Goal: Task Accomplishment & Management: Use online tool/utility

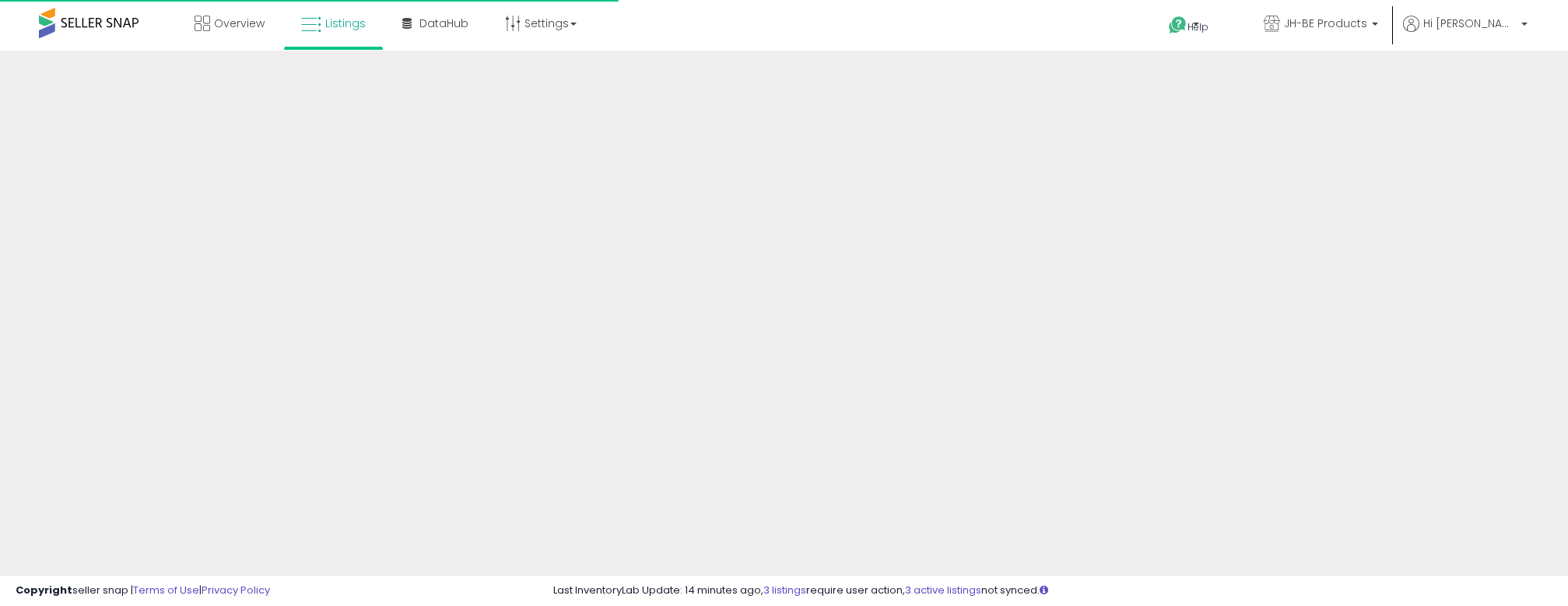
scroll to position [359, 0]
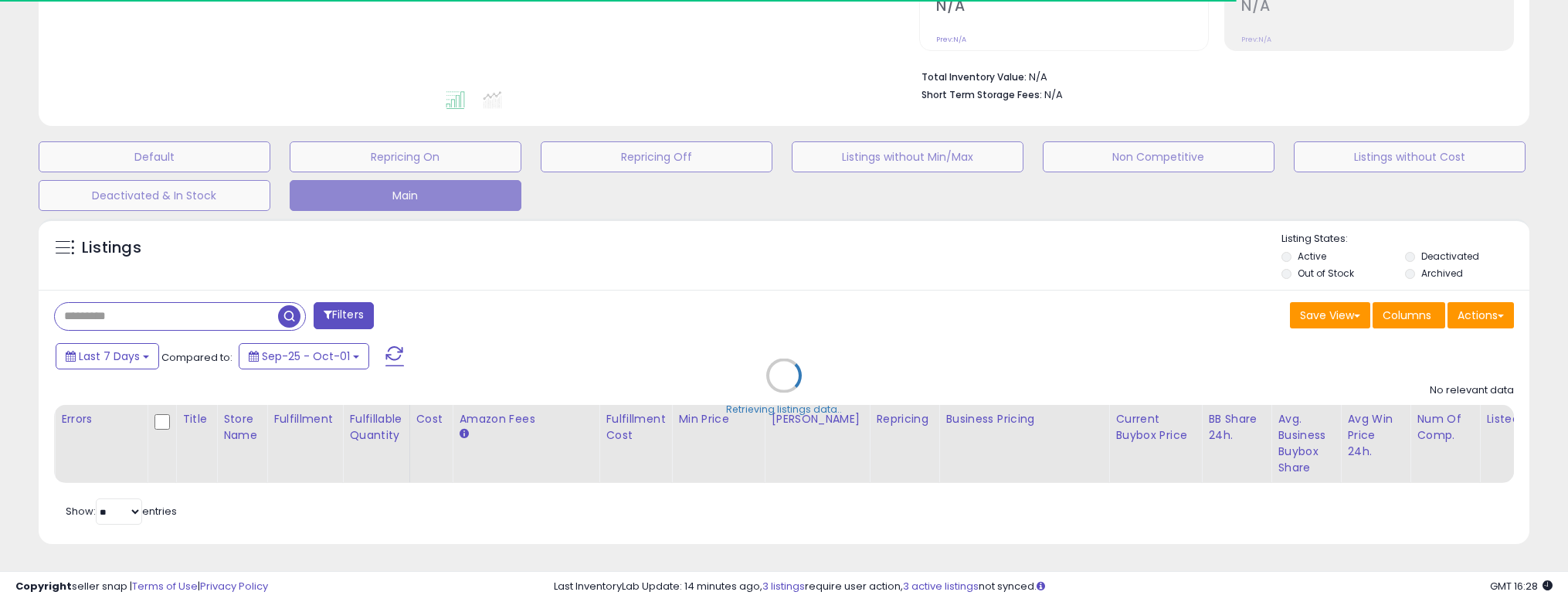
type input "*****"
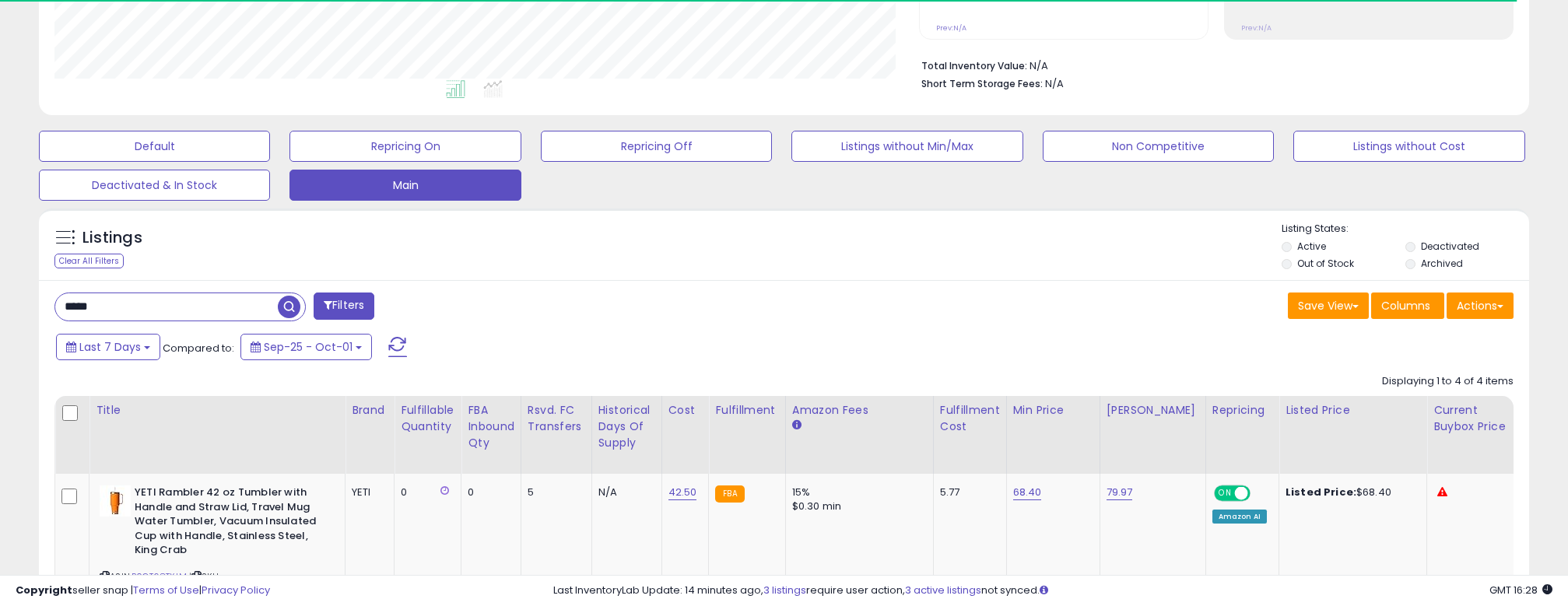
scroll to position [319, 865]
drag, startPoint x: 130, startPoint y: 310, endPoint x: 36, endPoint y: 304, distance: 94.2
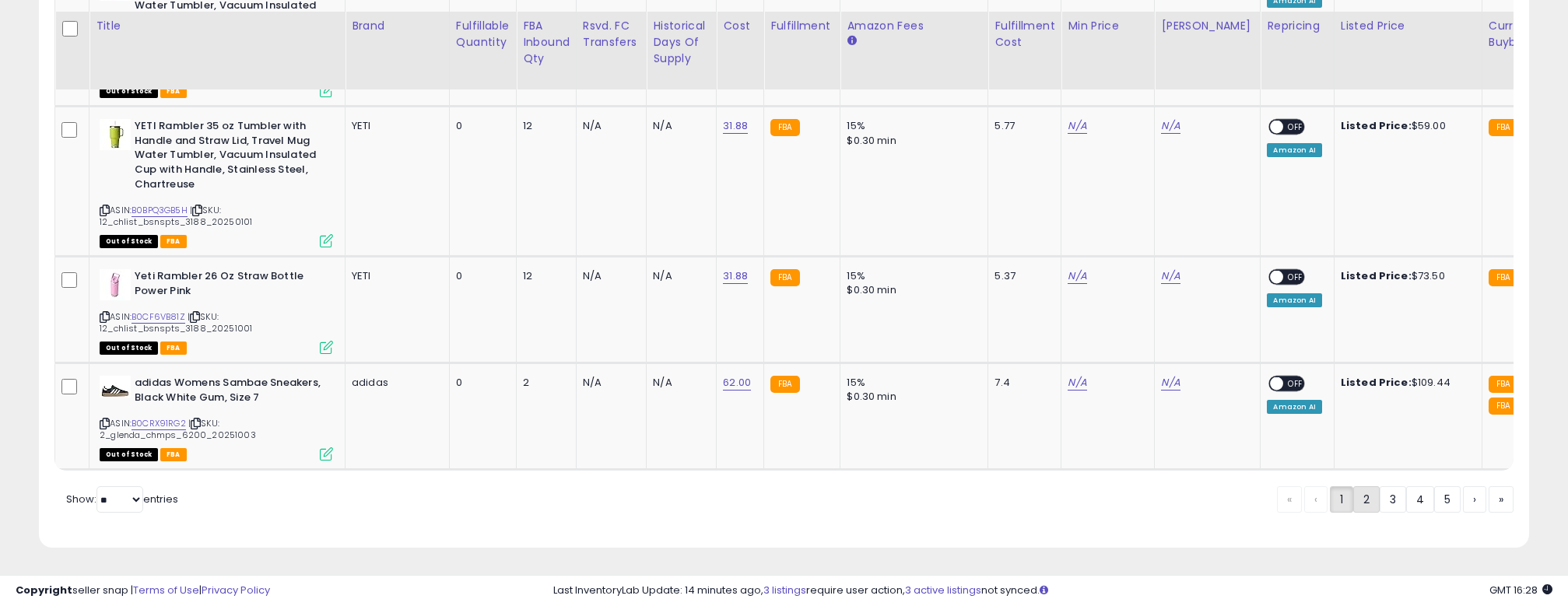
click at [1362, 497] on link "2" at bounding box center [1367, 500] width 27 height 27
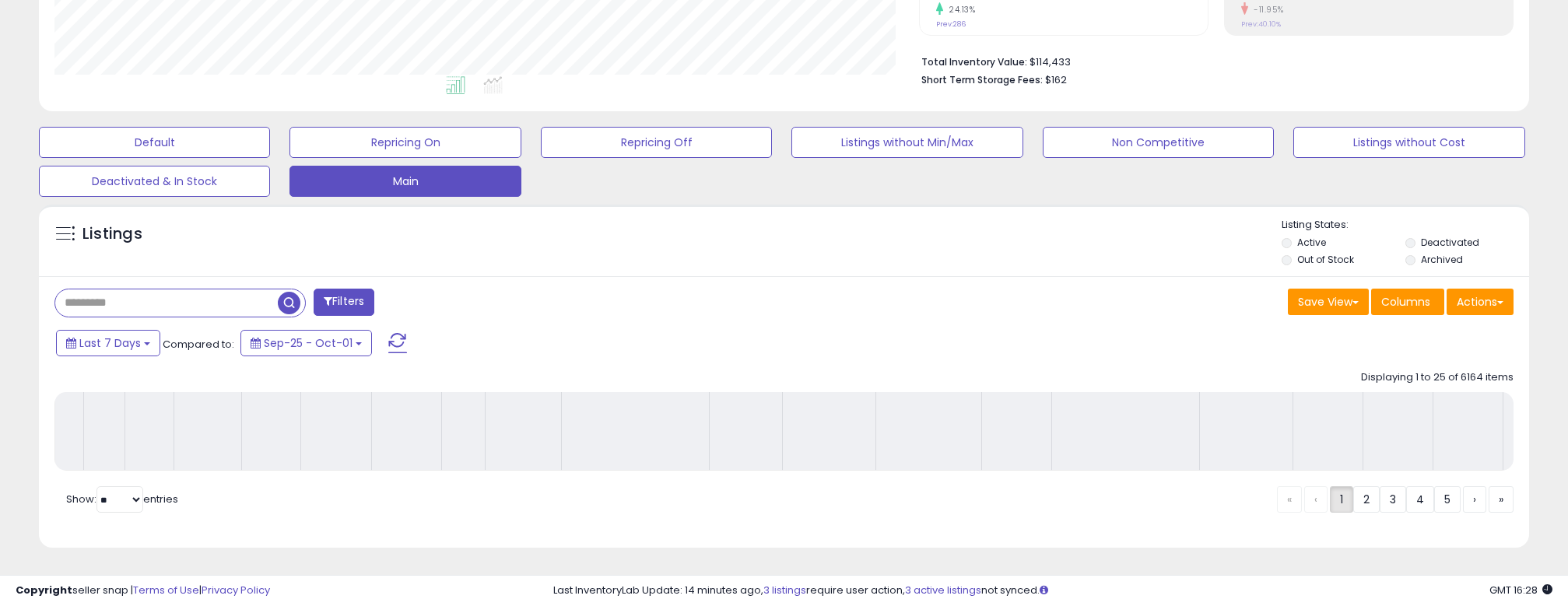
scroll to position [375, 0]
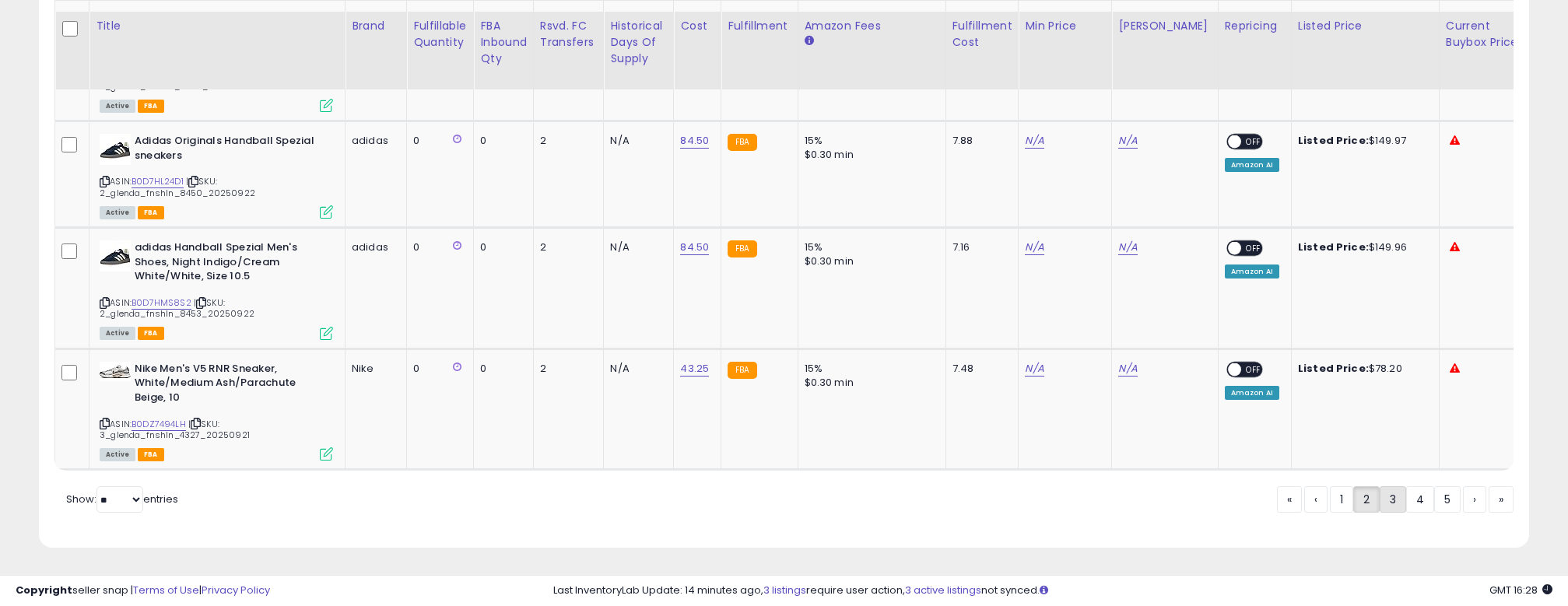
click at [1391, 500] on link "3" at bounding box center [1393, 500] width 27 height 27
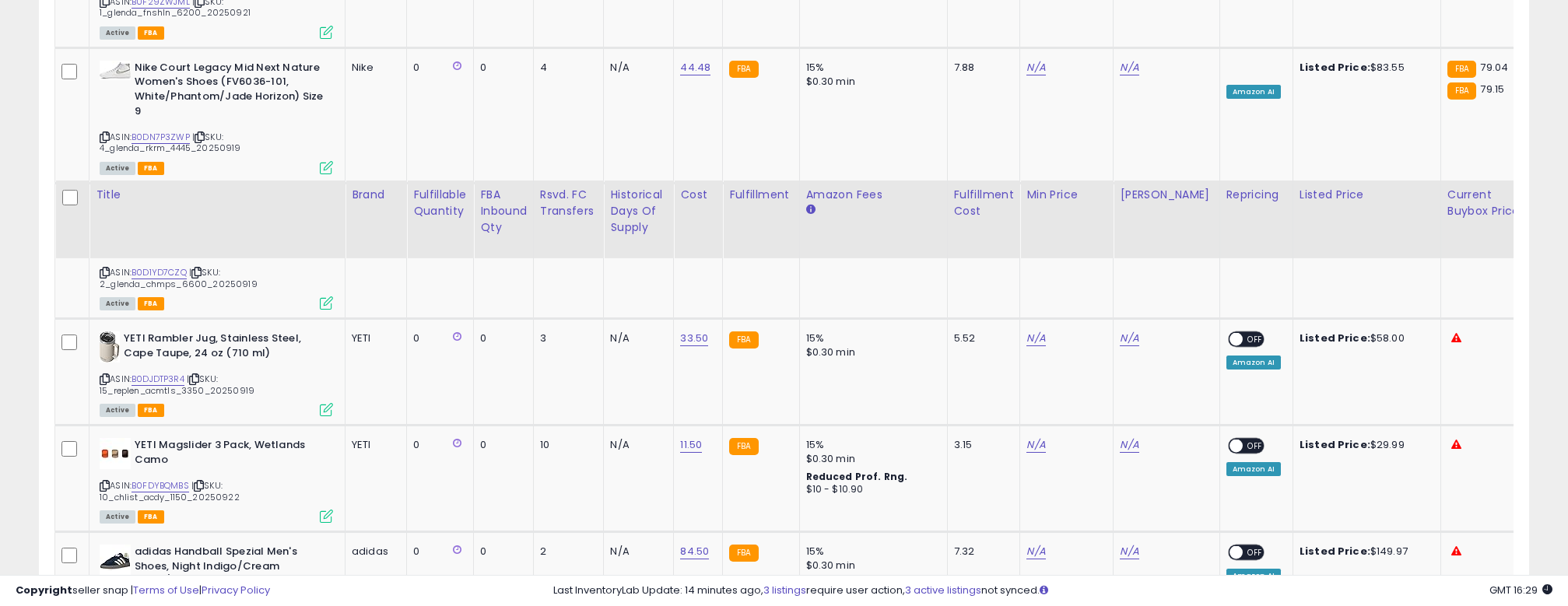
scroll to position [3531, 0]
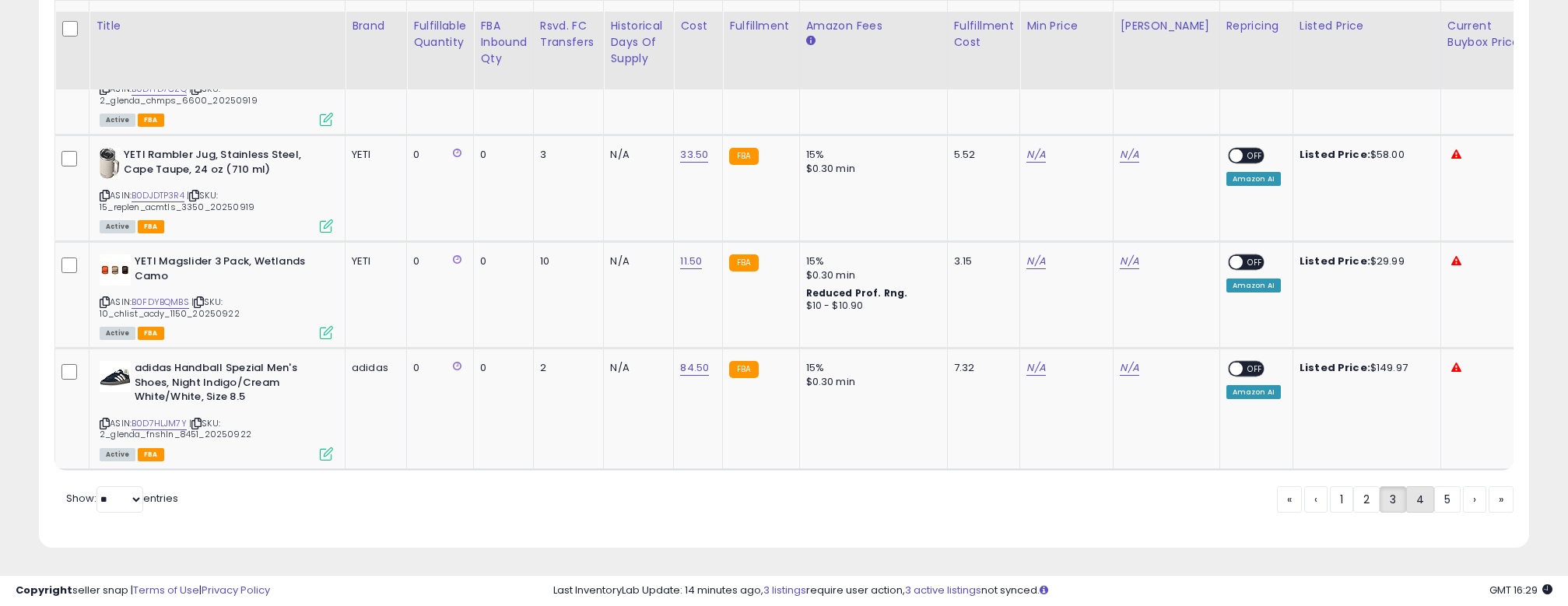
click at [1413, 502] on link "4" at bounding box center [1420, 500] width 28 height 27
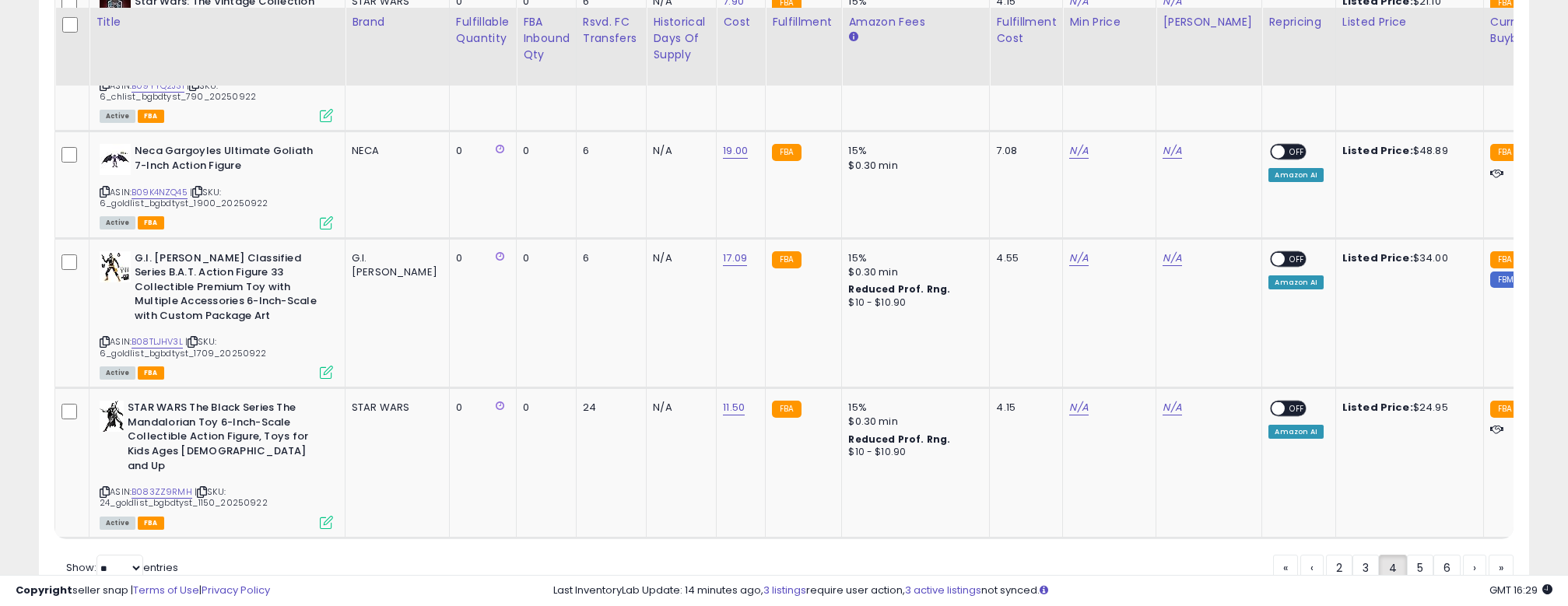
scroll to position [3487, 0]
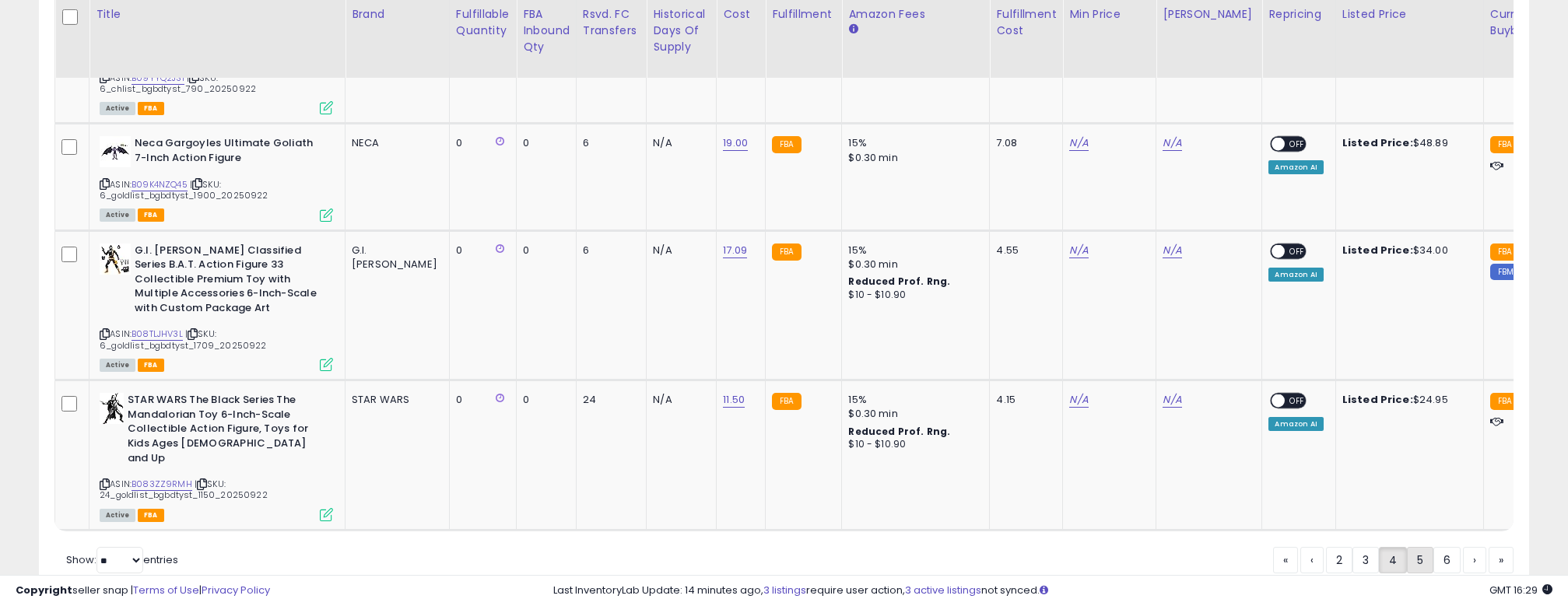
click at [1413, 547] on link "5" at bounding box center [1420, 560] width 27 height 27
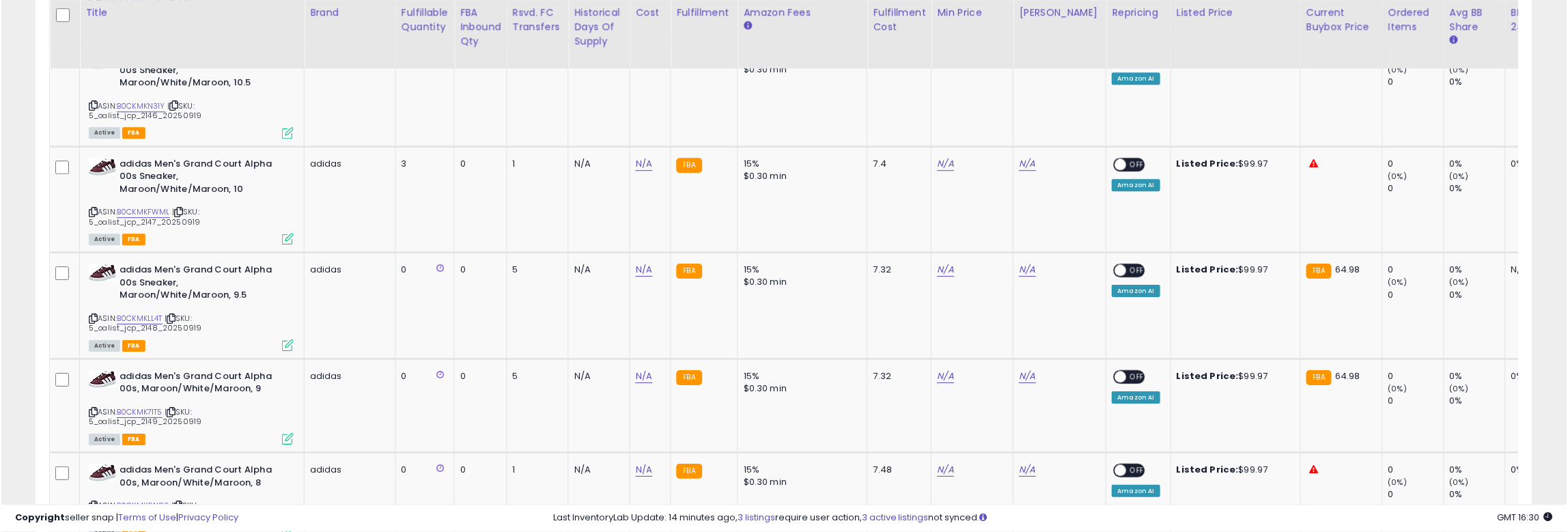
scroll to position [0, 0]
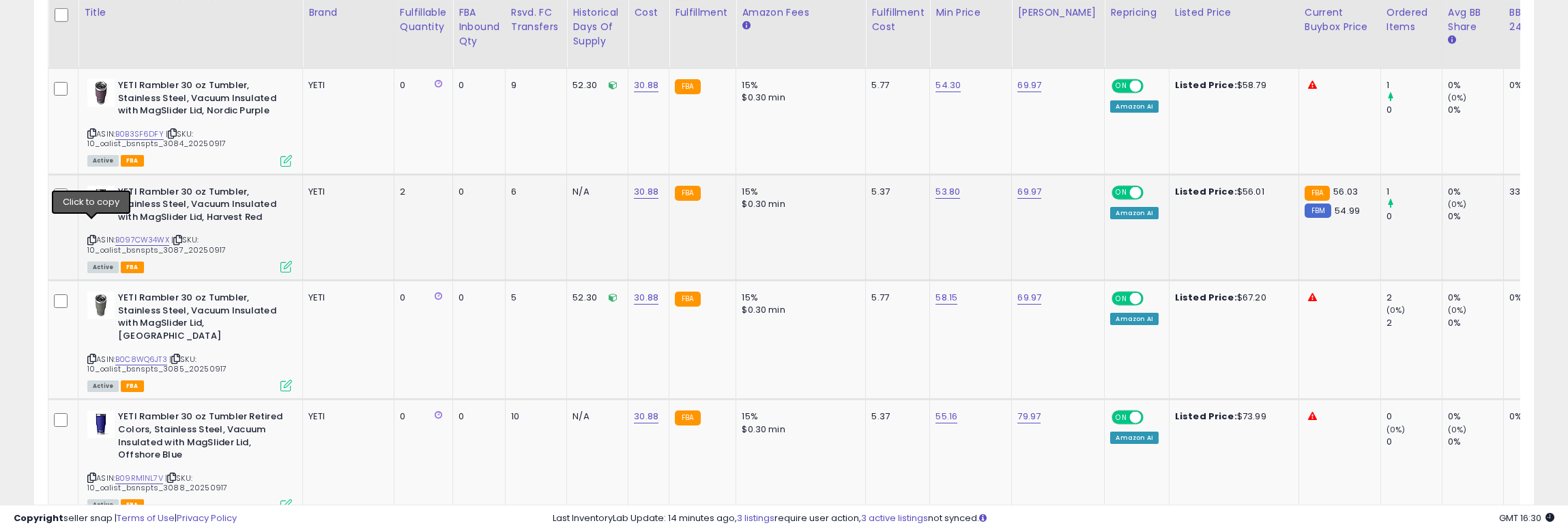
click at [91, 236] on icon at bounding box center [92, 240] width 9 height 7
click at [342, 233] on td "YETI" at bounding box center [349, 227] width 92 height 106
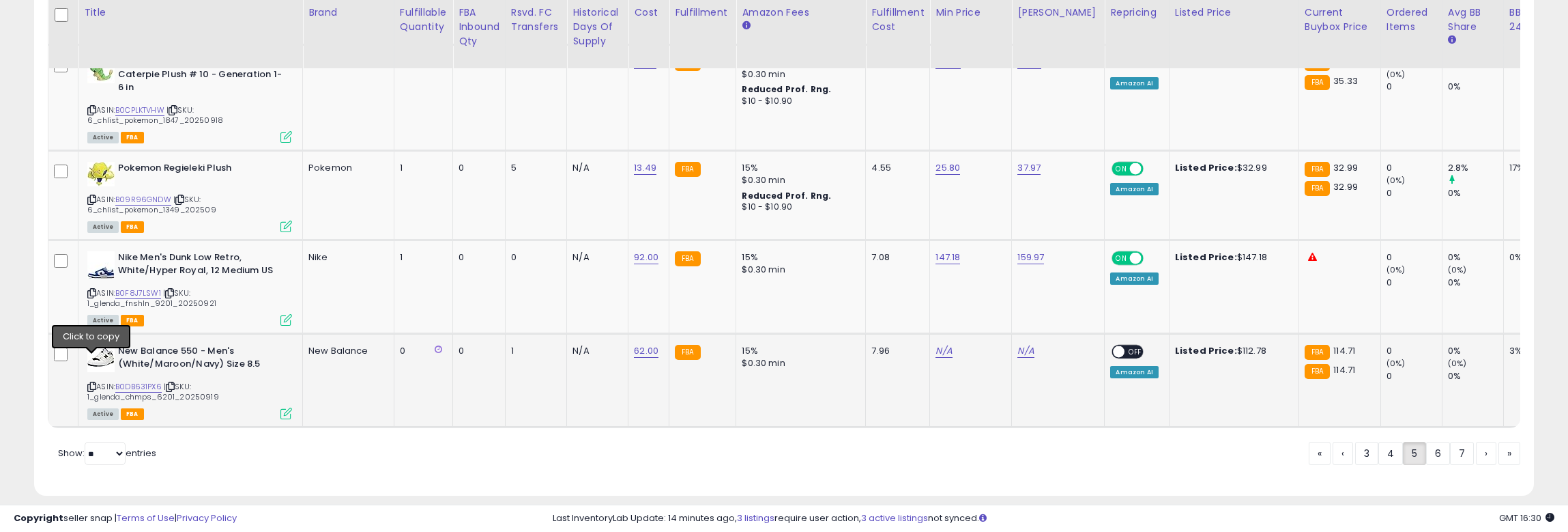
click at [89, 383] on icon at bounding box center [92, 387] width 9 height 7
click at [936, 344] on link "N/A" at bounding box center [944, 351] width 16 height 14
type input "******"
click button "submit" at bounding box center [948, 291] width 23 height 20
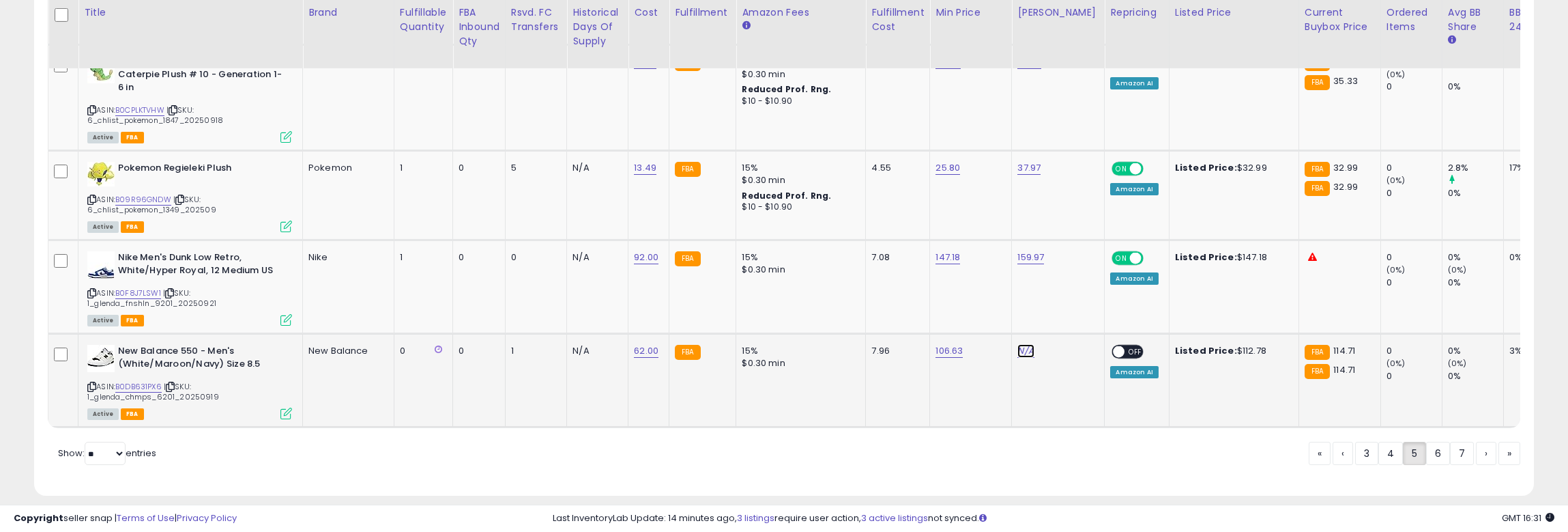
click at [1017, 344] on link "N/A" at bounding box center [1025, 351] width 16 height 14
type input "******"
click button "submit" at bounding box center [1030, 291] width 23 height 20
drag, startPoint x: 1057, startPoint y: 321, endPoint x: 1073, endPoint y: 321, distance: 16.0
click at [1105, 334] on td "ON OFF Amazon AI" at bounding box center [1137, 380] width 64 height 93
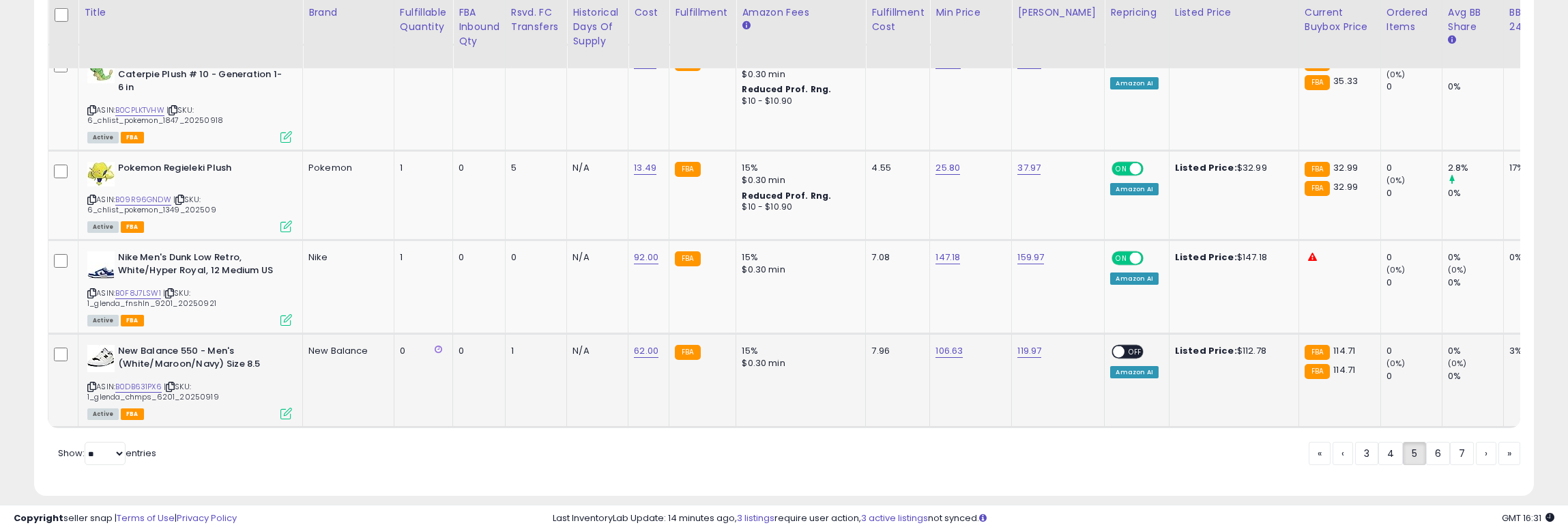
click at [1125, 346] on span "OFF" at bounding box center [1136, 352] width 22 height 12
click at [1374, 442] on link "6" at bounding box center [1438, 453] width 24 height 23
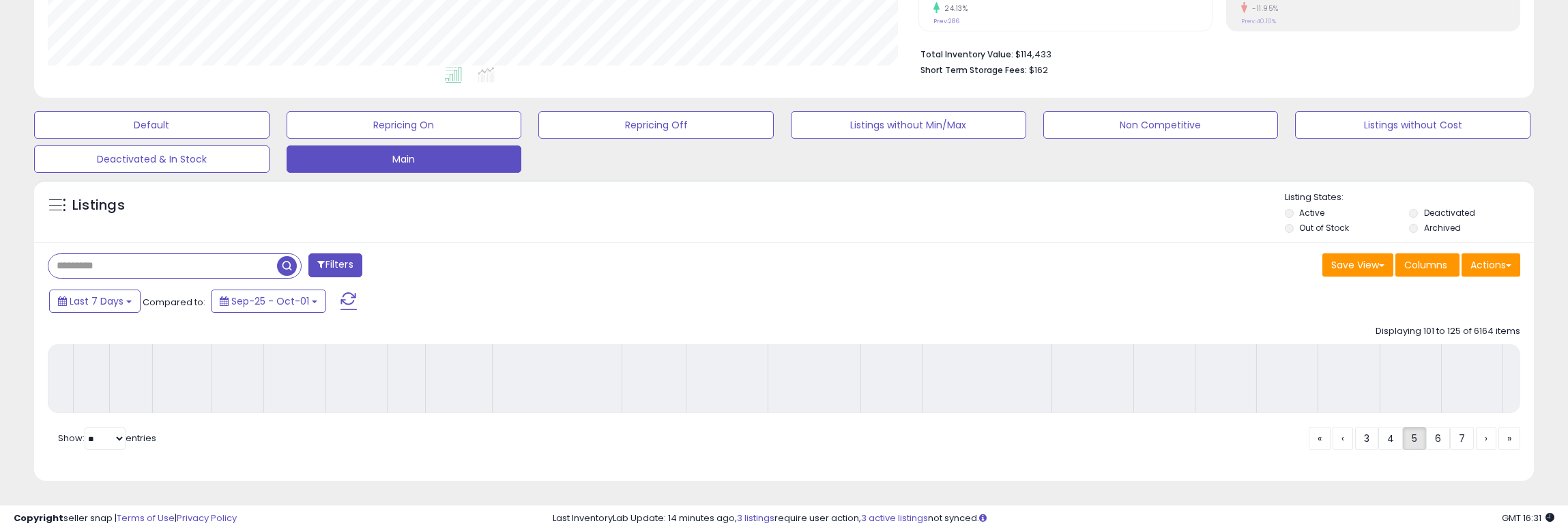
scroll to position [329, 0]
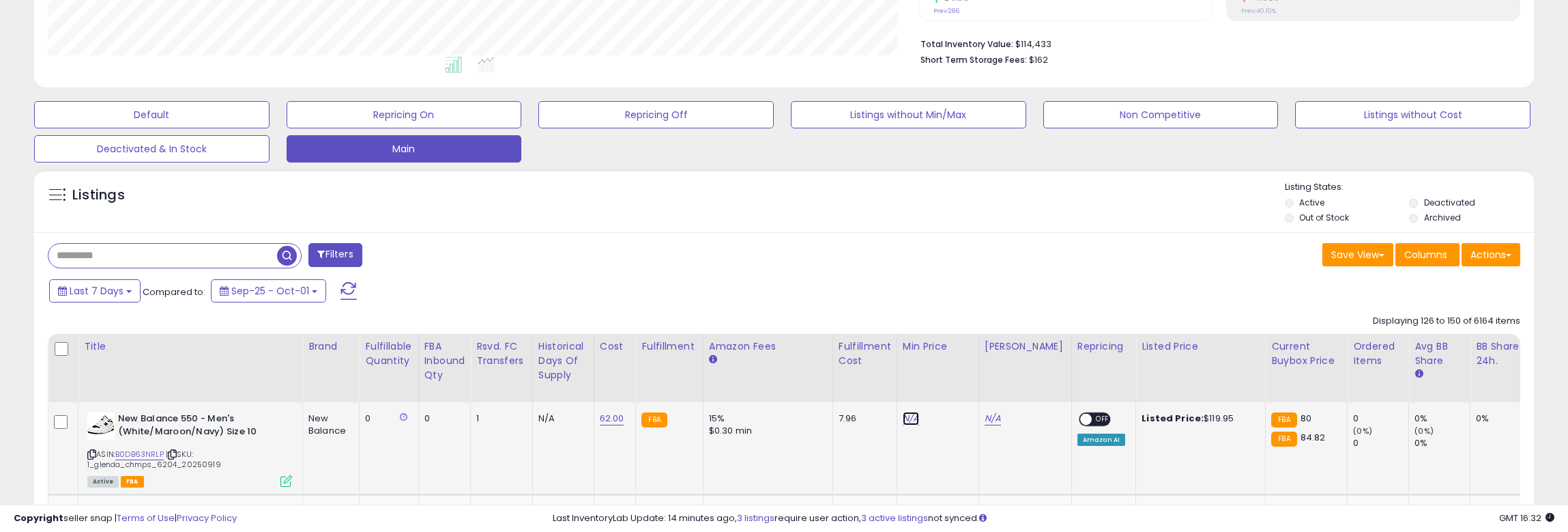
click at [903, 418] on link "N/A" at bounding box center [911, 418] width 16 height 14
type input "******"
click button "submit" at bounding box center [946, 384] width 23 height 20
click at [993, 417] on link "N/A" at bounding box center [993, 418] width 16 height 14
type input "******"
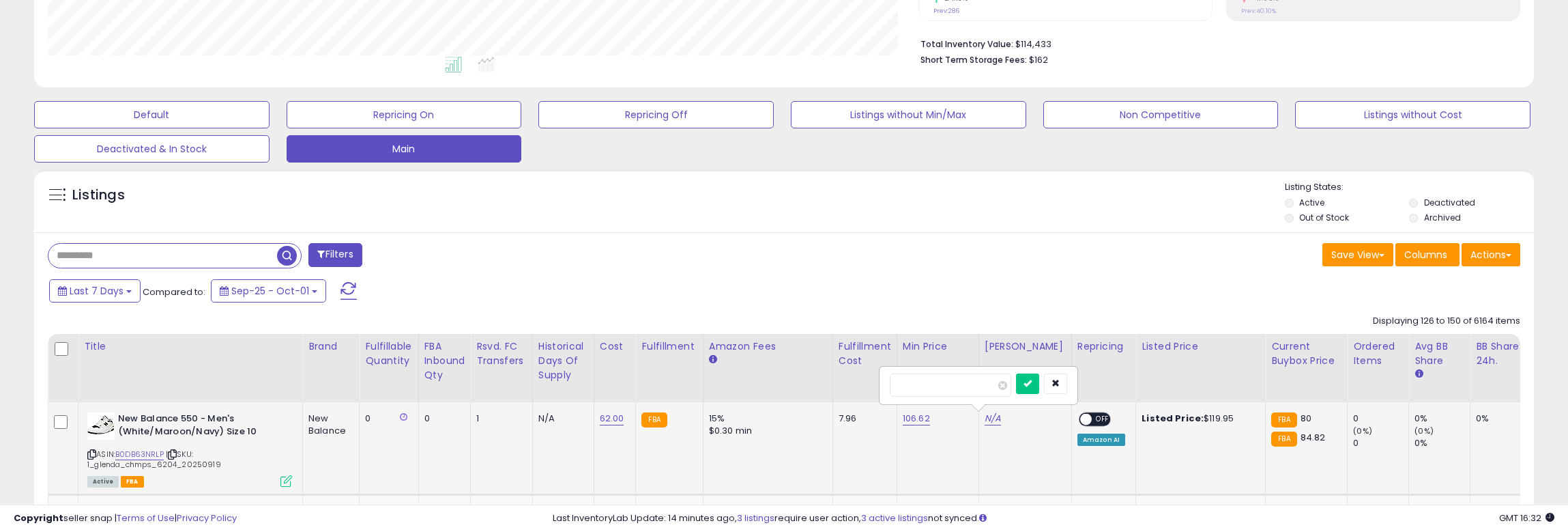
click button "submit" at bounding box center [1028, 384] width 23 height 20
click at [1092, 418] on span "OFF" at bounding box center [1103, 420] width 22 height 12
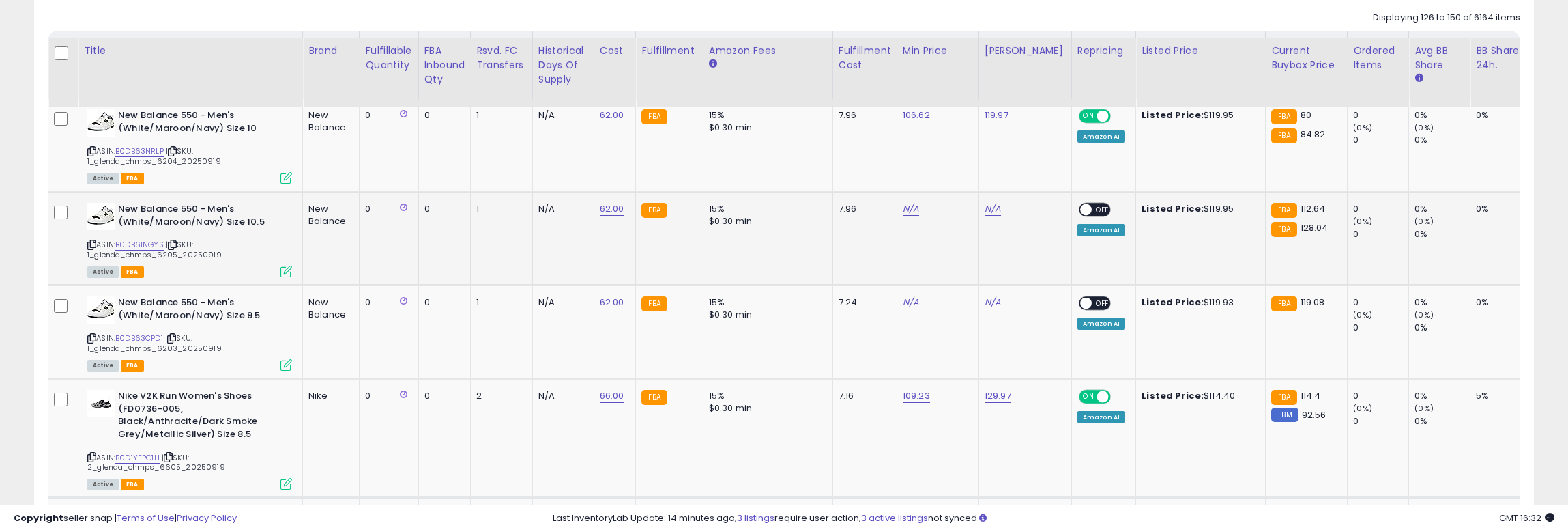
scroll to position [670, 0]
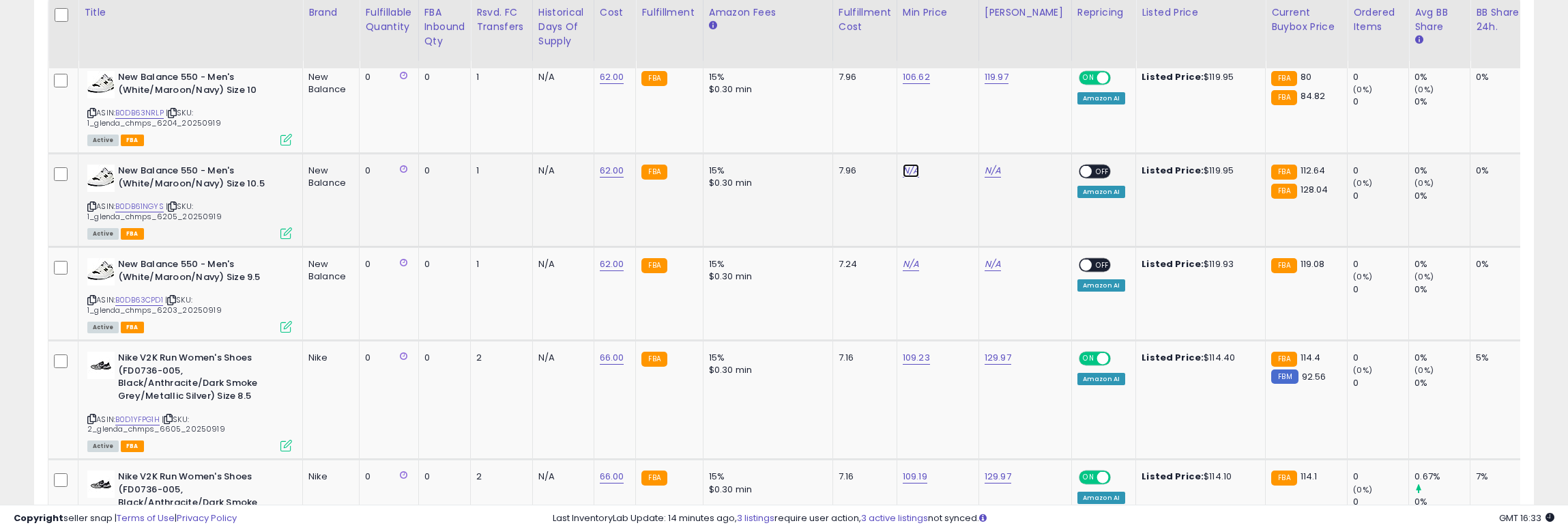
click at [913, 171] on link "N/A" at bounding box center [911, 171] width 16 height 14
type input "******"
click button "submit" at bounding box center [946, 136] width 23 height 20
click at [993, 171] on link "N/A" at bounding box center [993, 171] width 16 height 14
type input "******"
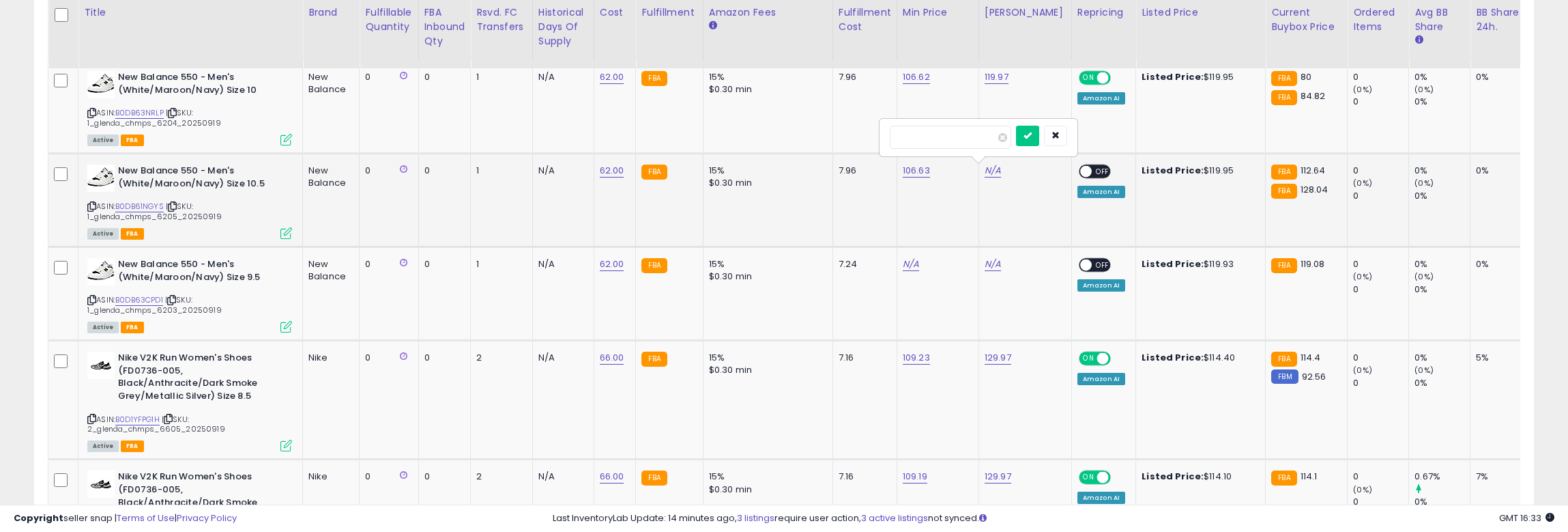
click button "submit" at bounding box center [1028, 136] width 23 height 20
click at [1092, 173] on span "OFF" at bounding box center [1103, 172] width 22 height 12
click at [907, 267] on link "N/A" at bounding box center [911, 264] width 16 height 14
type input "******"
click button "submit" at bounding box center [946, 230] width 23 height 20
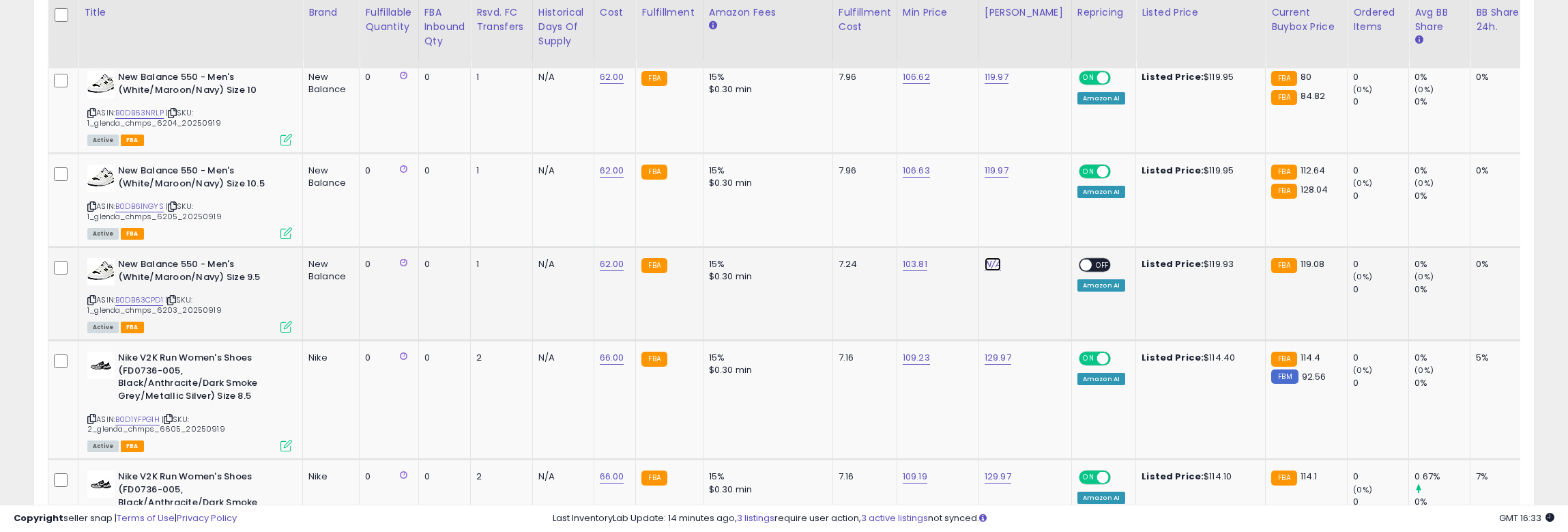
click at [989, 267] on link "N/A" at bounding box center [993, 264] width 16 height 14
type input "******"
click button "submit" at bounding box center [1028, 230] width 23 height 20
click at [1092, 269] on span "OFF" at bounding box center [1103, 265] width 22 height 12
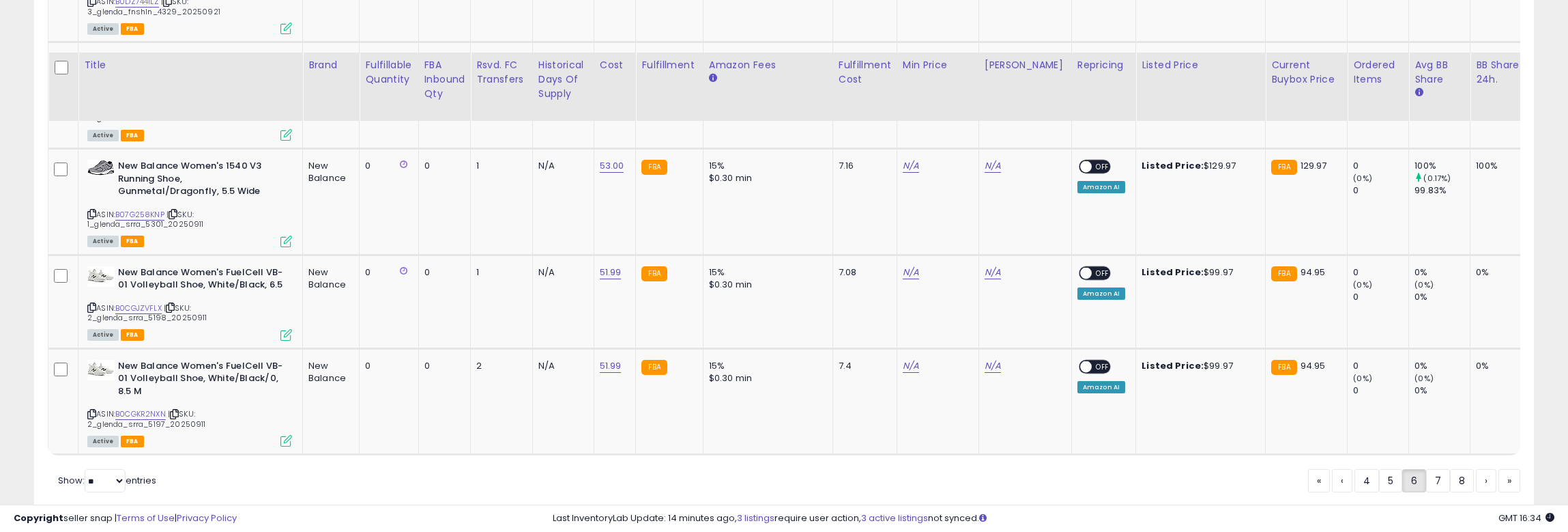
scroll to position [2909, 0]
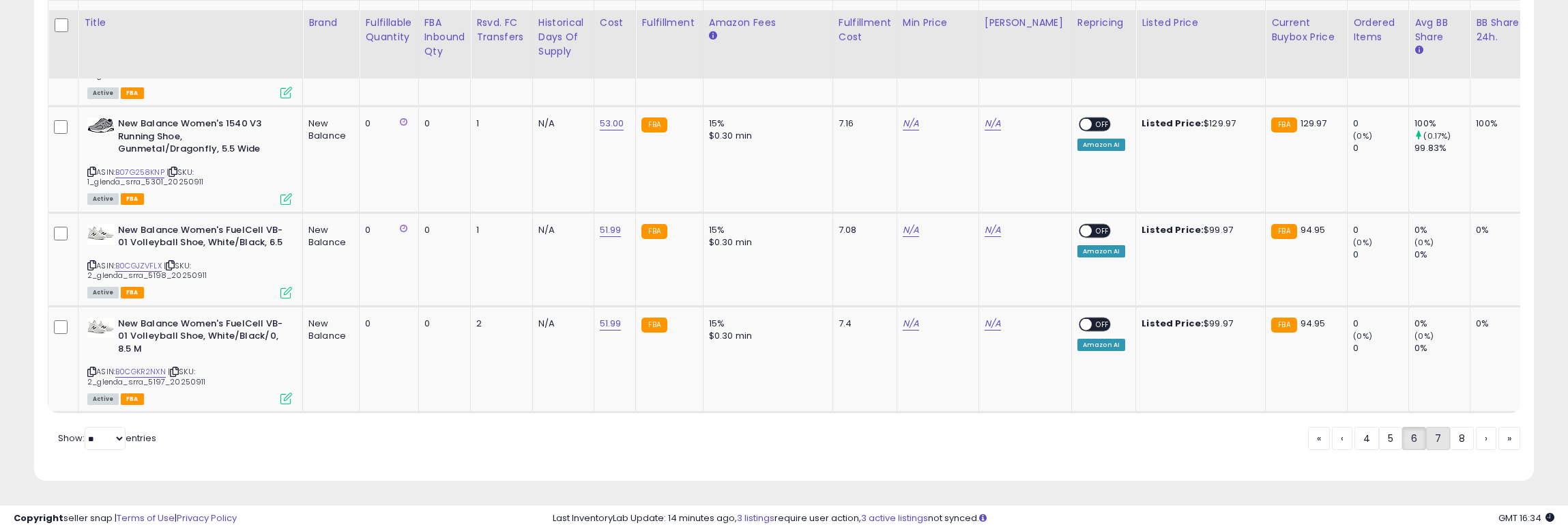
click at [1374, 440] on link "7" at bounding box center [1438, 439] width 24 height 23
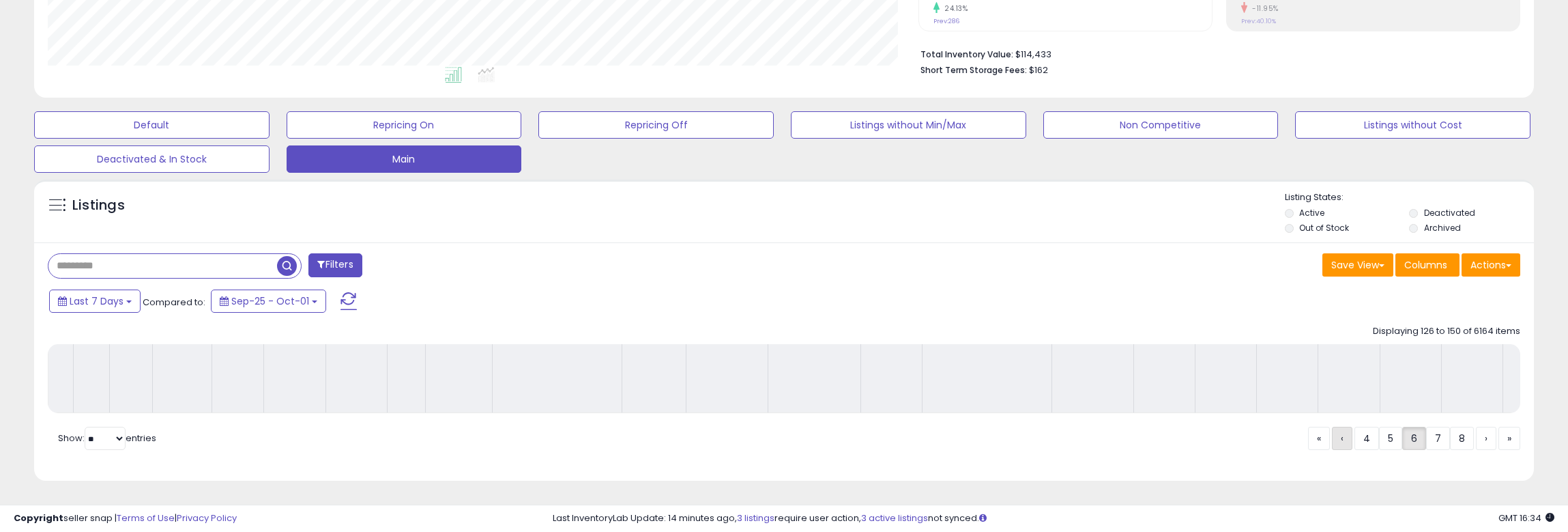
scroll to position [329, 0]
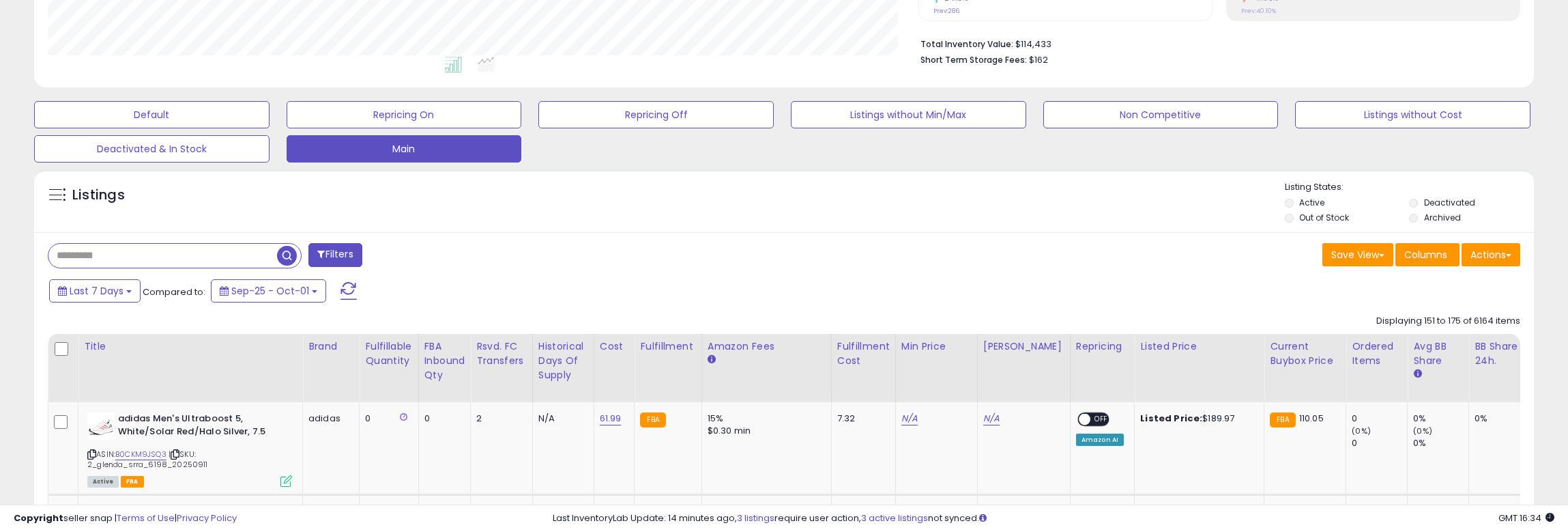
click at [642, 208] on div "Listings" at bounding box center [784, 204] width 1500 height 47
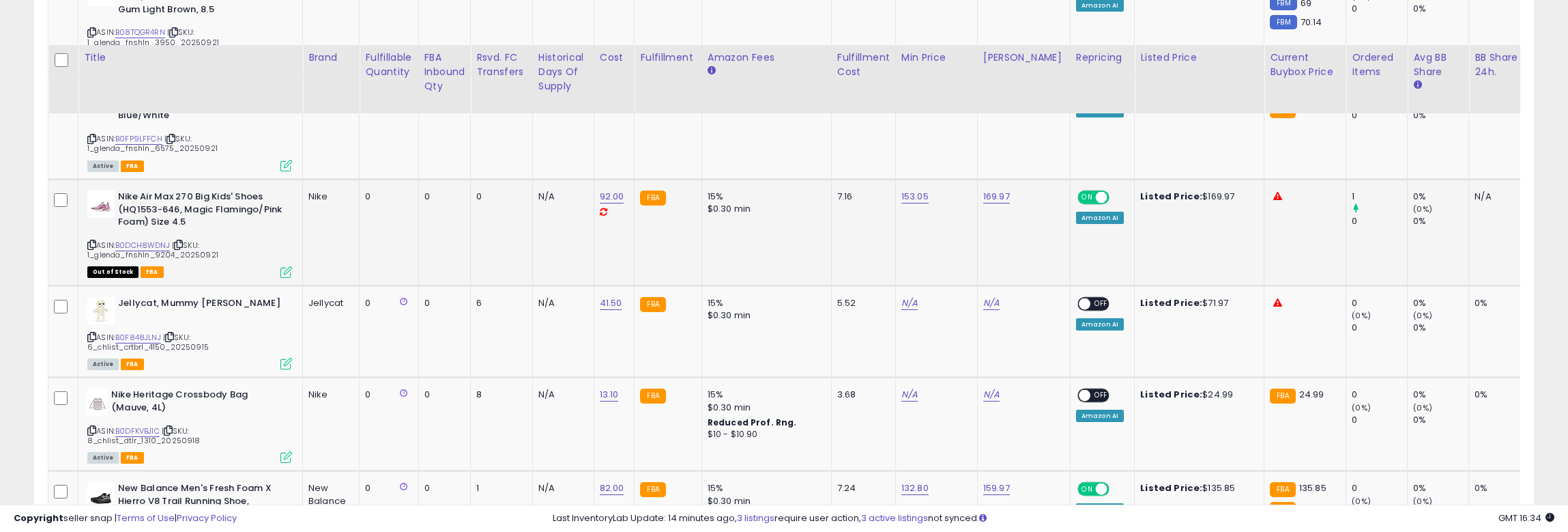
scroll to position [1695, 0]
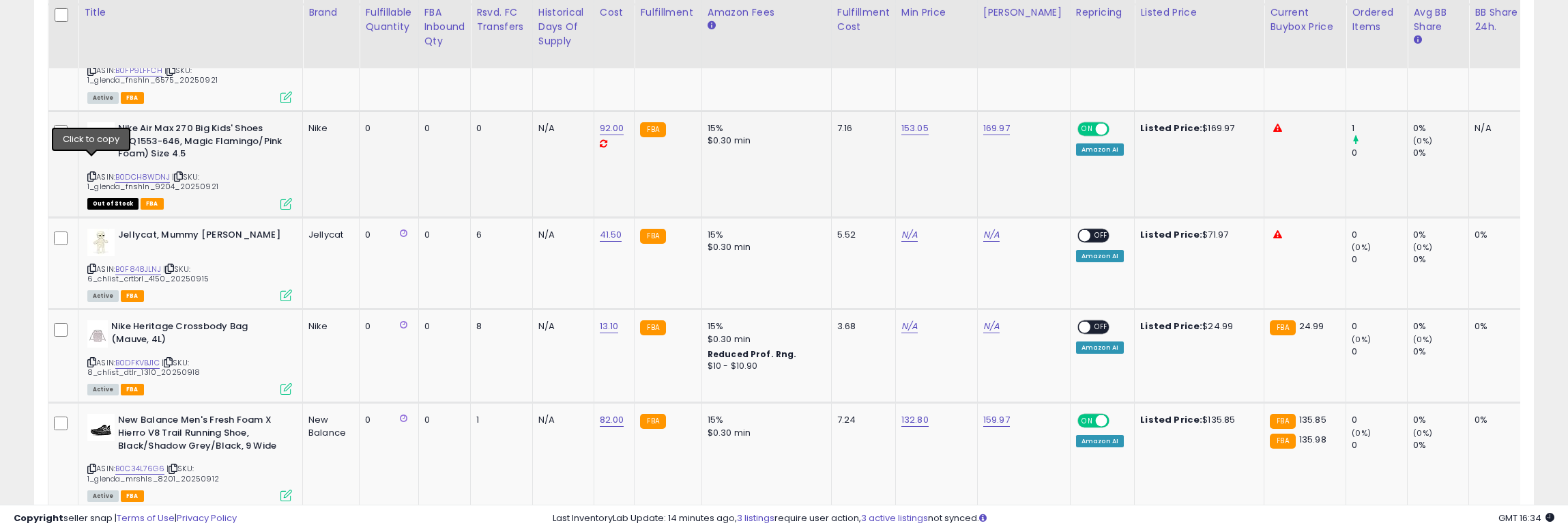
click at [91, 173] on icon at bounding box center [92, 176] width 9 height 7
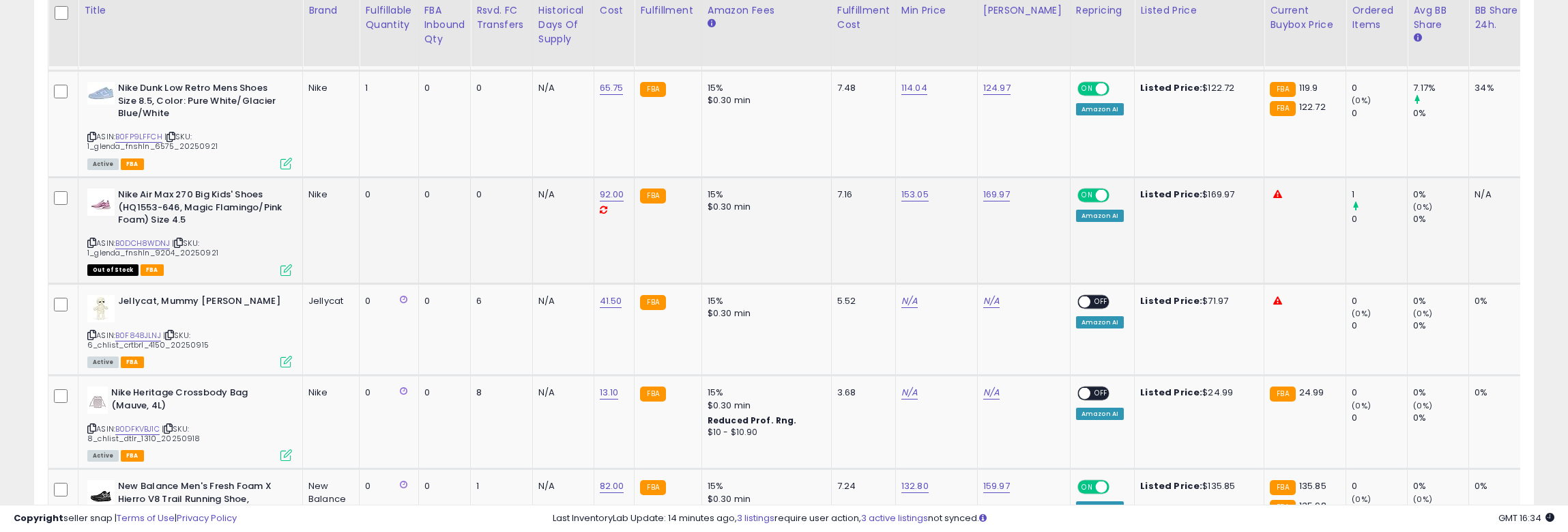
scroll to position [1627, 0]
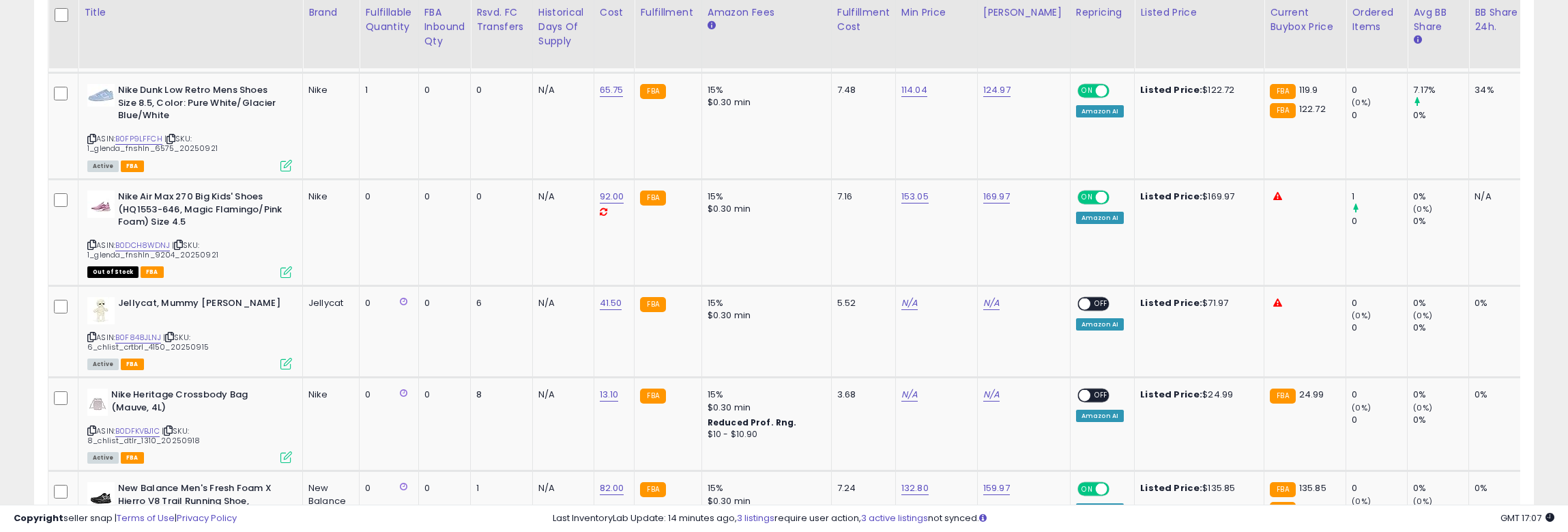
click at [30, 361] on div "Listings Active" at bounding box center [784, 387] width 1521 height 3043
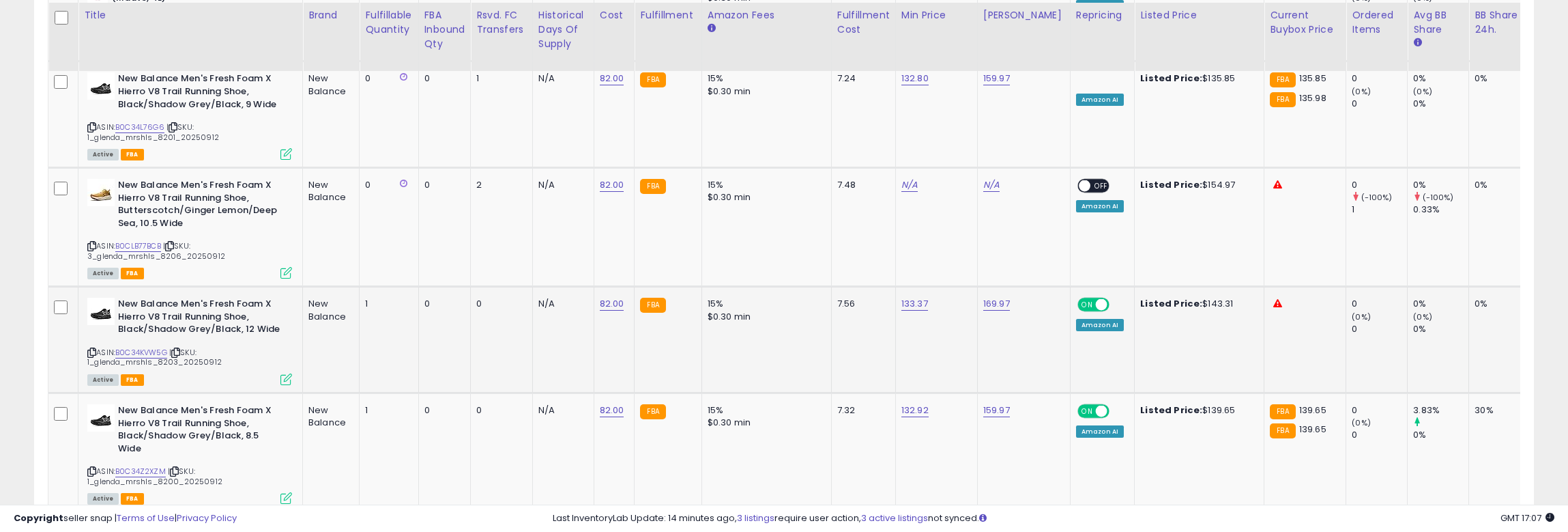
scroll to position [2378, 0]
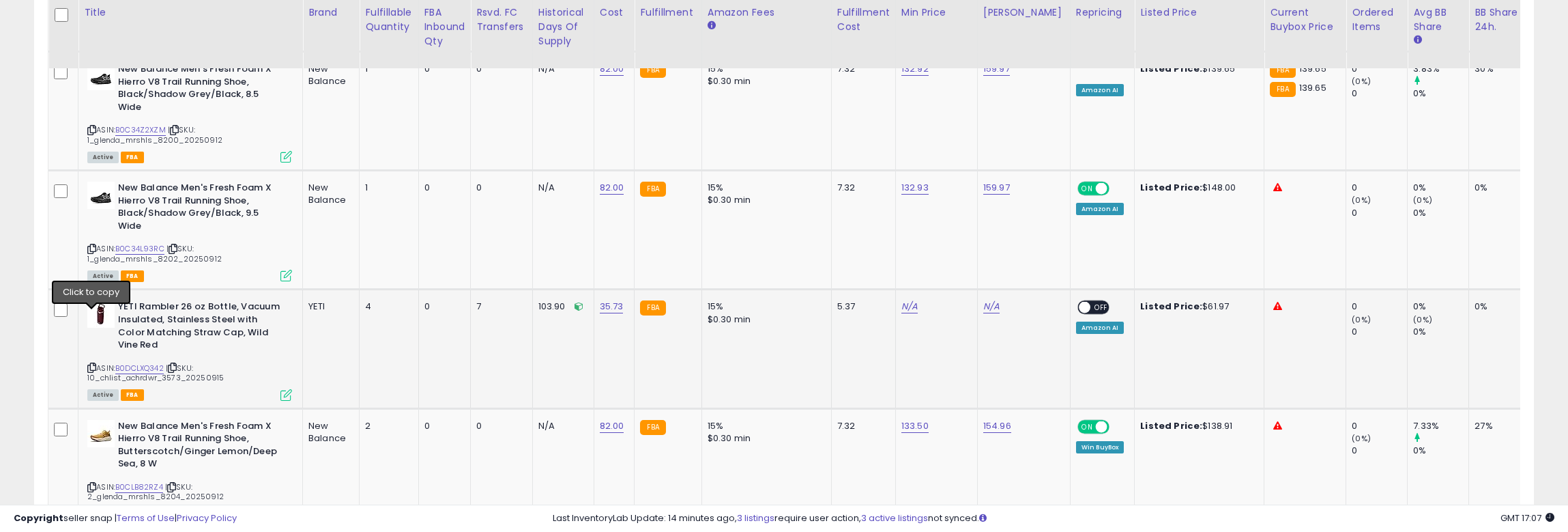
click at [92, 364] on icon at bounding box center [92, 367] width 9 height 7
click at [910, 300] on link "N/A" at bounding box center [910, 306] width 16 height 14
type input "*****"
click button "submit" at bounding box center [946, 234] width 23 height 20
click at [992, 300] on link "N/A" at bounding box center [991, 306] width 16 height 14
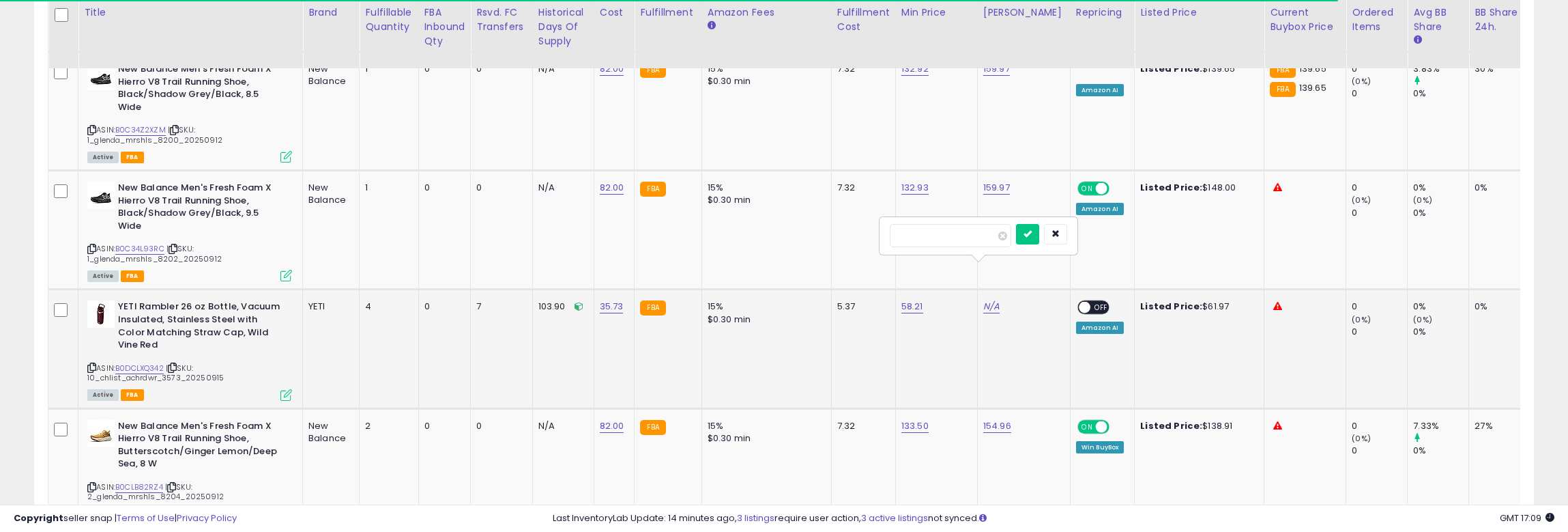
type input "*****"
click button "submit" at bounding box center [1028, 234] width 23 height 20
click at [1079, 302] on div "ON OFF" at bounding box center [1078, 308] width 32 height 12
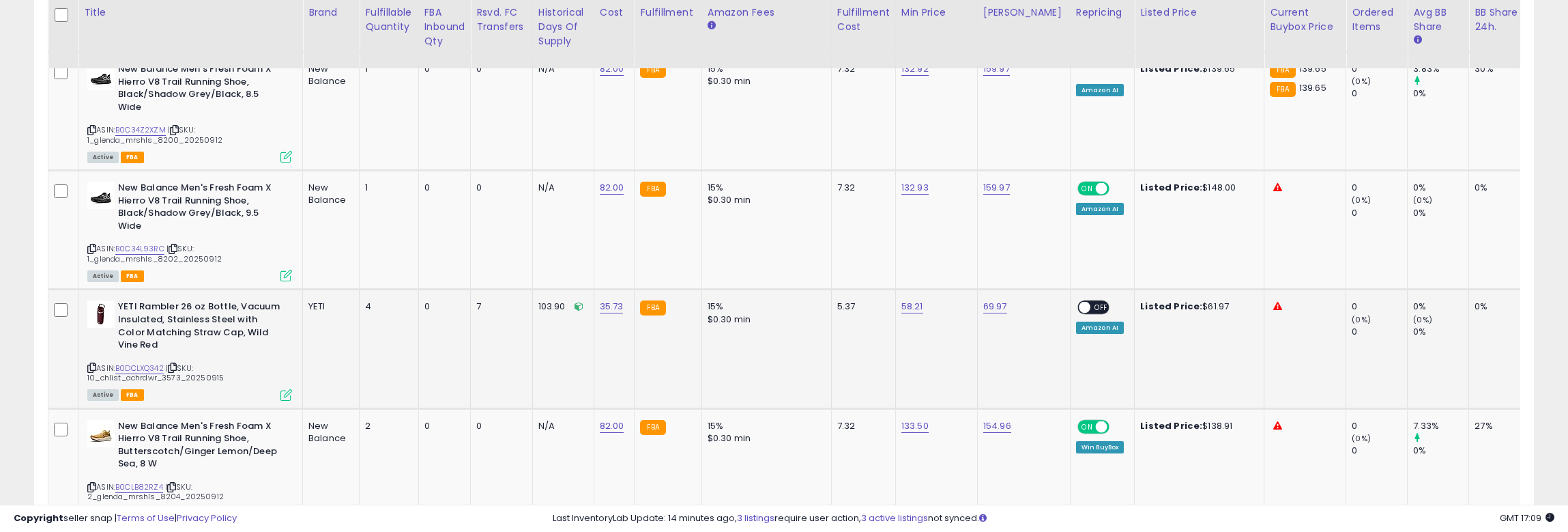
click at [1090, 302] on span "OFF" at bounding box center [1101, 308] width 22 height 12
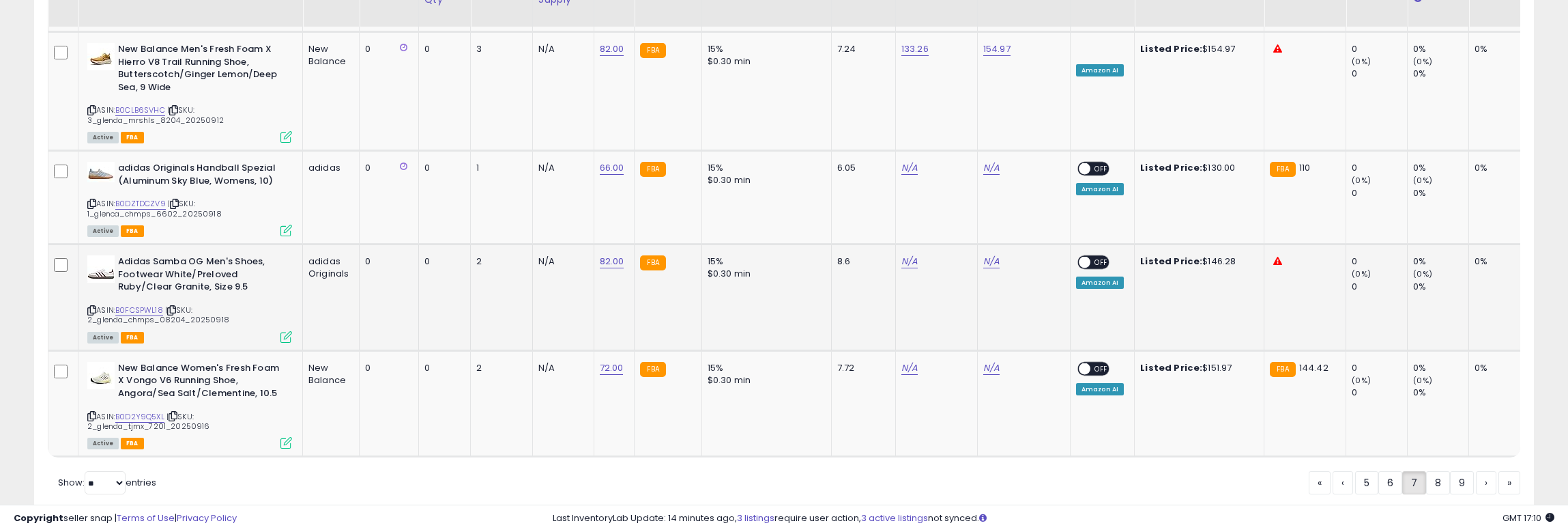
scroll to position [2997, 0]
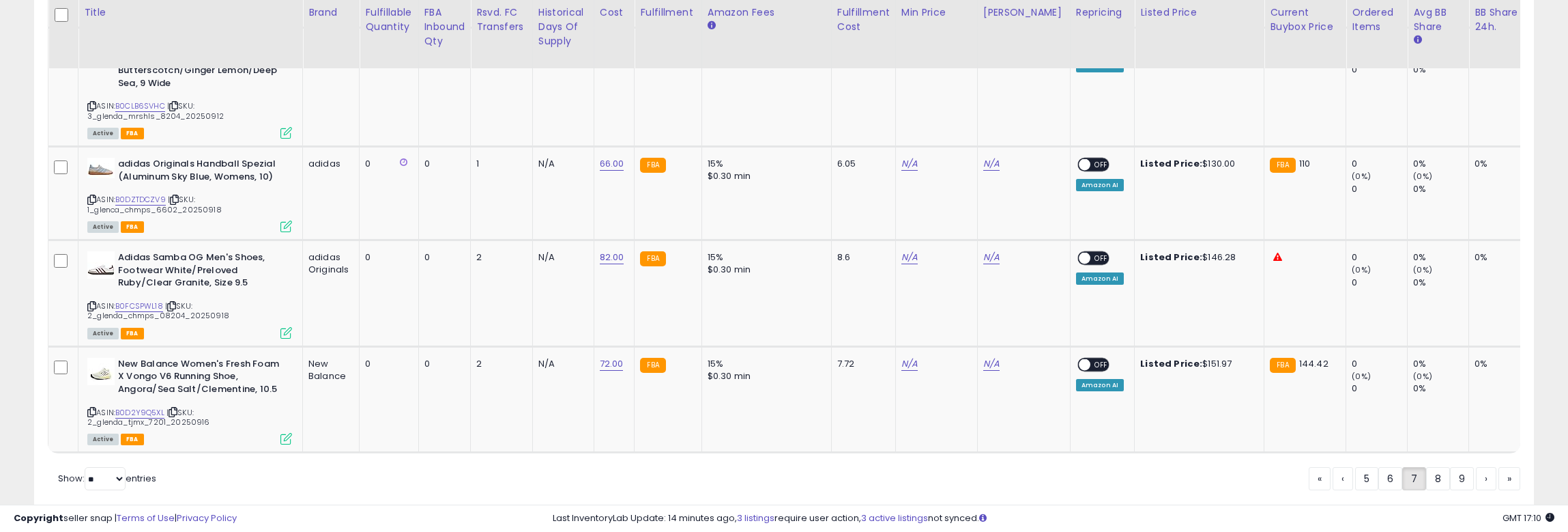
click at [1374, 467] on link "8" at bounding box center [1438, 479] width 24 height 23
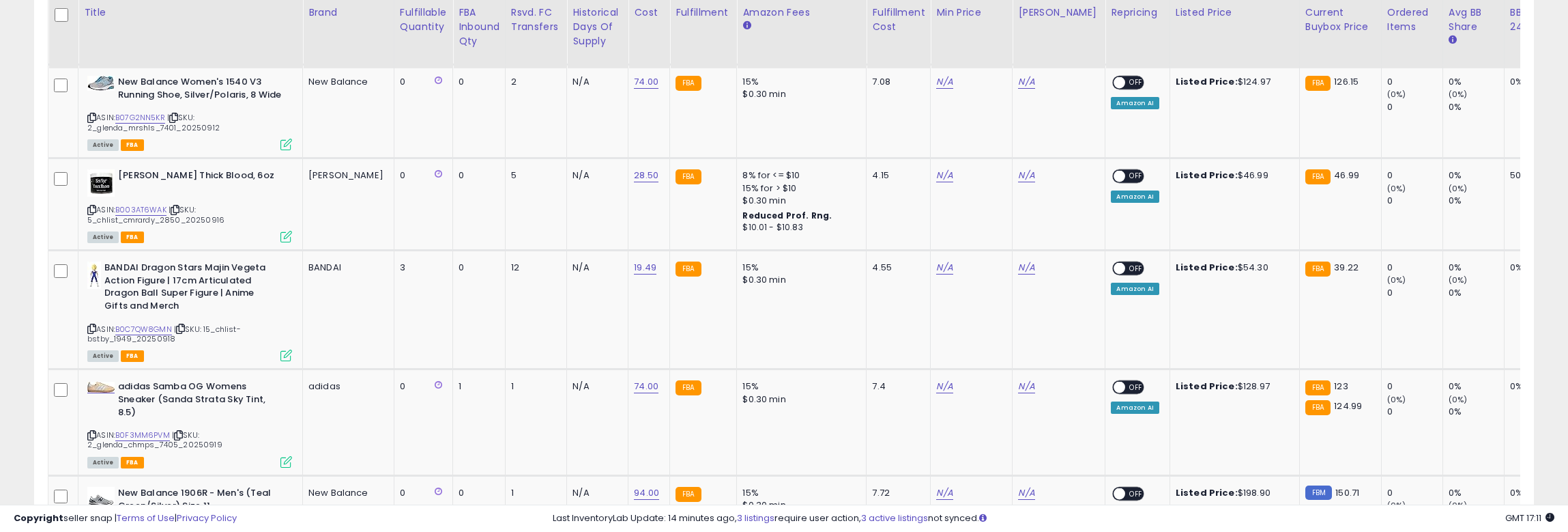
scroll to position [1968, 0]
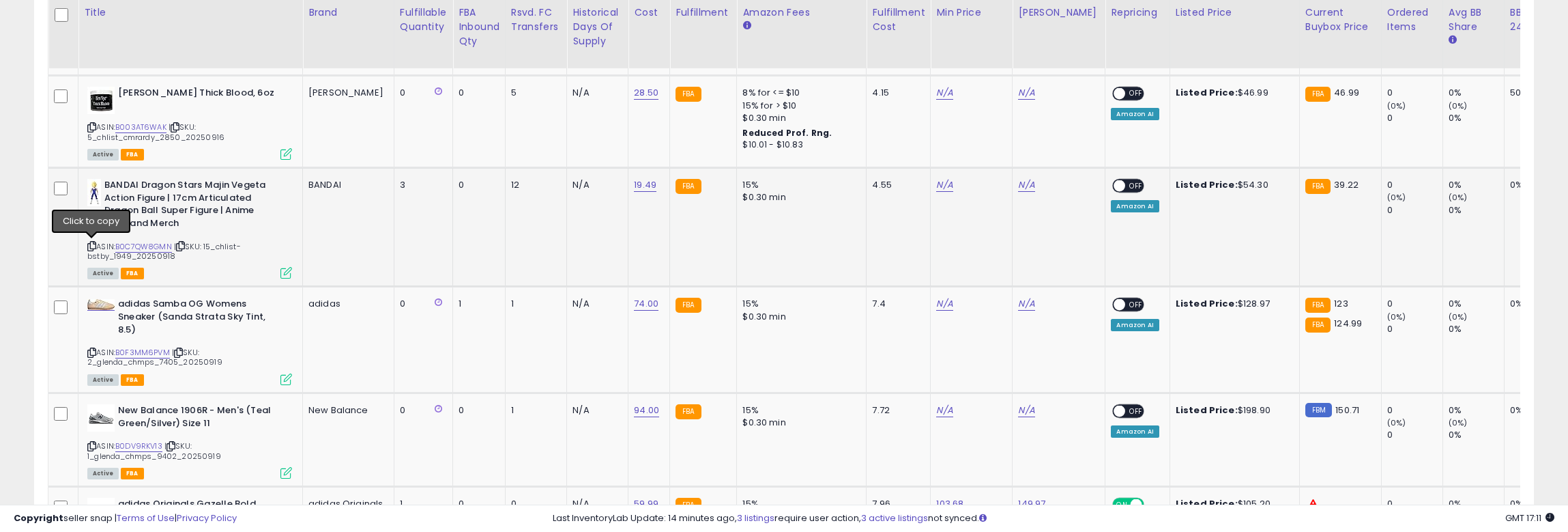
click at [89, 244] on icon at bounding box center [92, 246] width 9 height 7
click at [937, 187] on link "N/A" at bounding box center [945, 185] width 16 height 14
type input "*****"
click button "submit" at bounding box center [953, 150] width 23 height 20
click at [1018, 191] on link "N/A" at bounding box center [1026, 185] width 16 height 14
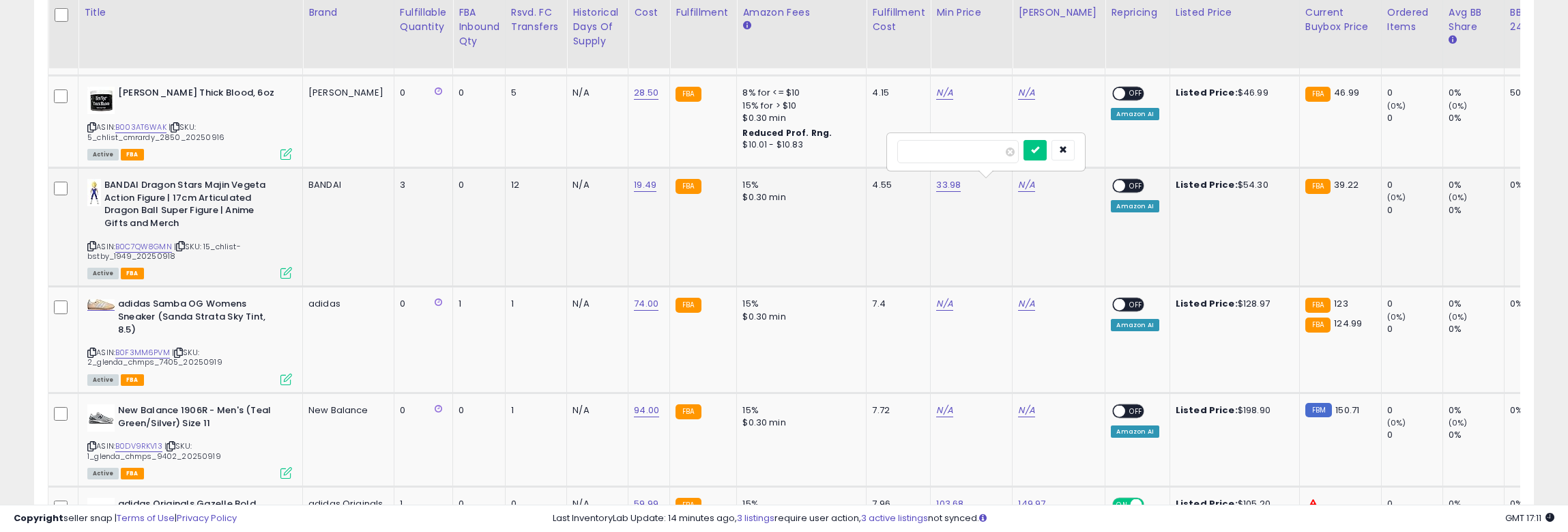
type input "*****"
click button "submit" at bounding box center [1036, 150] width 23 height 20
click at [1126, 182] on span "OFF" at bounding box center [1137, 186] width 22 height 12
click at [1099, 509] on div "Copyright seller snap | Terms of Use | Privacy Policy GMT 17:16 Authorization r…" at bounding box center [784, 517] width 1568 height 27
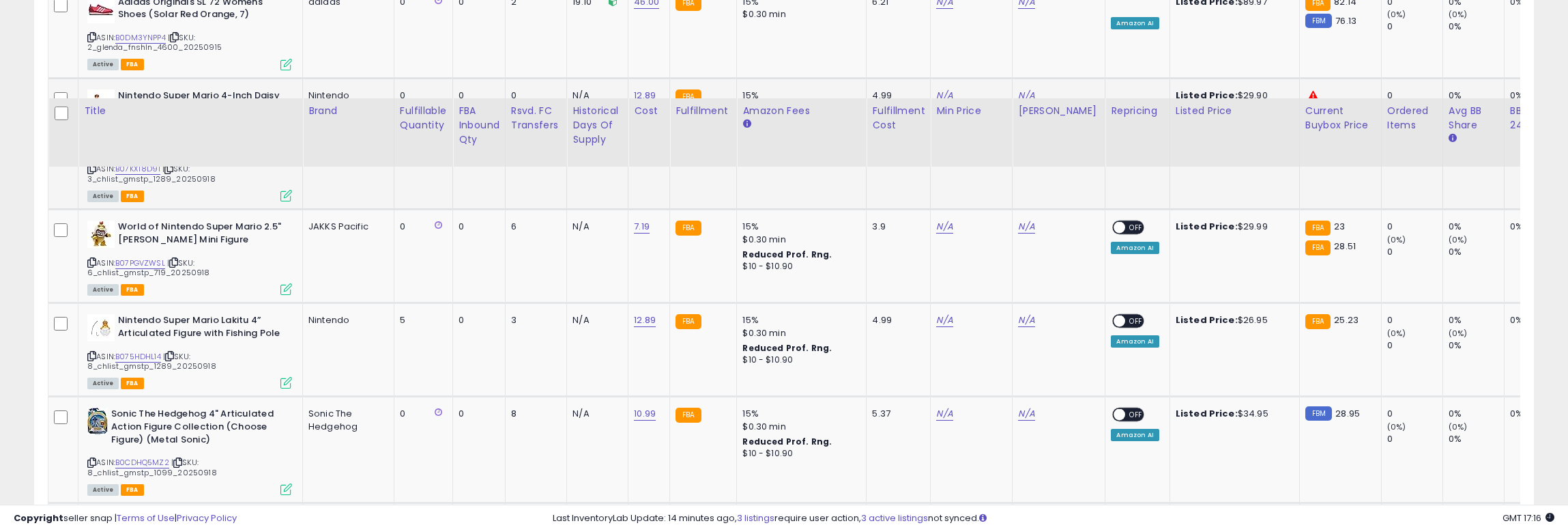
scroll to position [2984, 0]
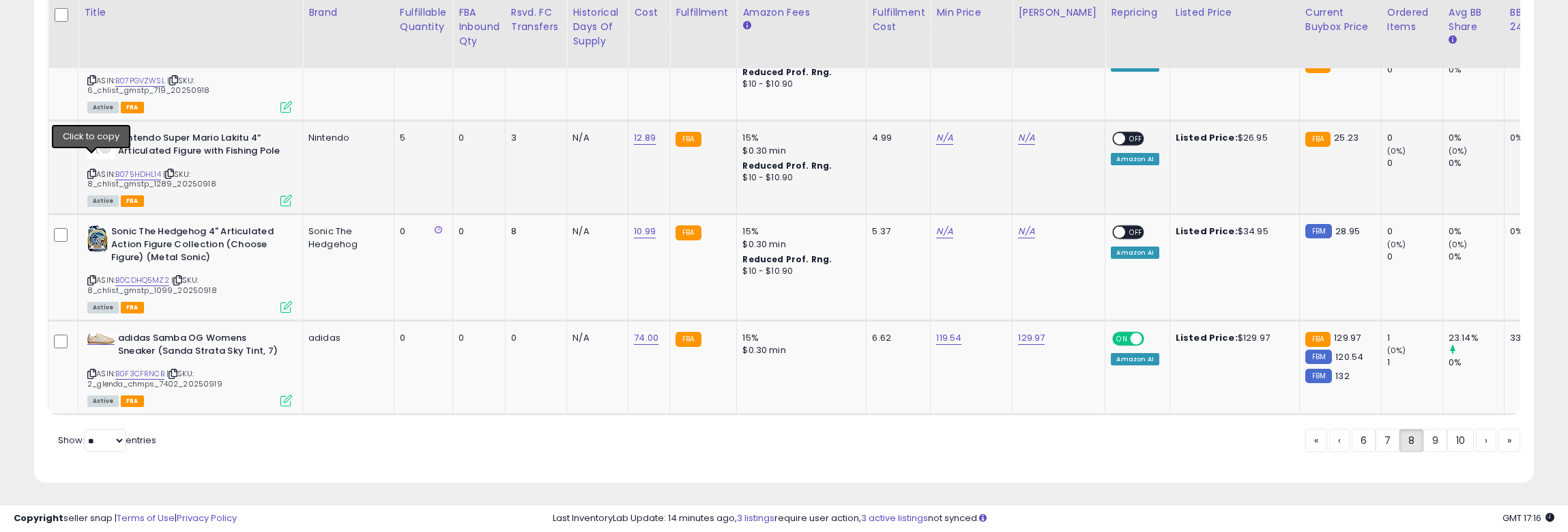
click at [92, 170] on icon at bounding box center [92, 173] width 9 height 7
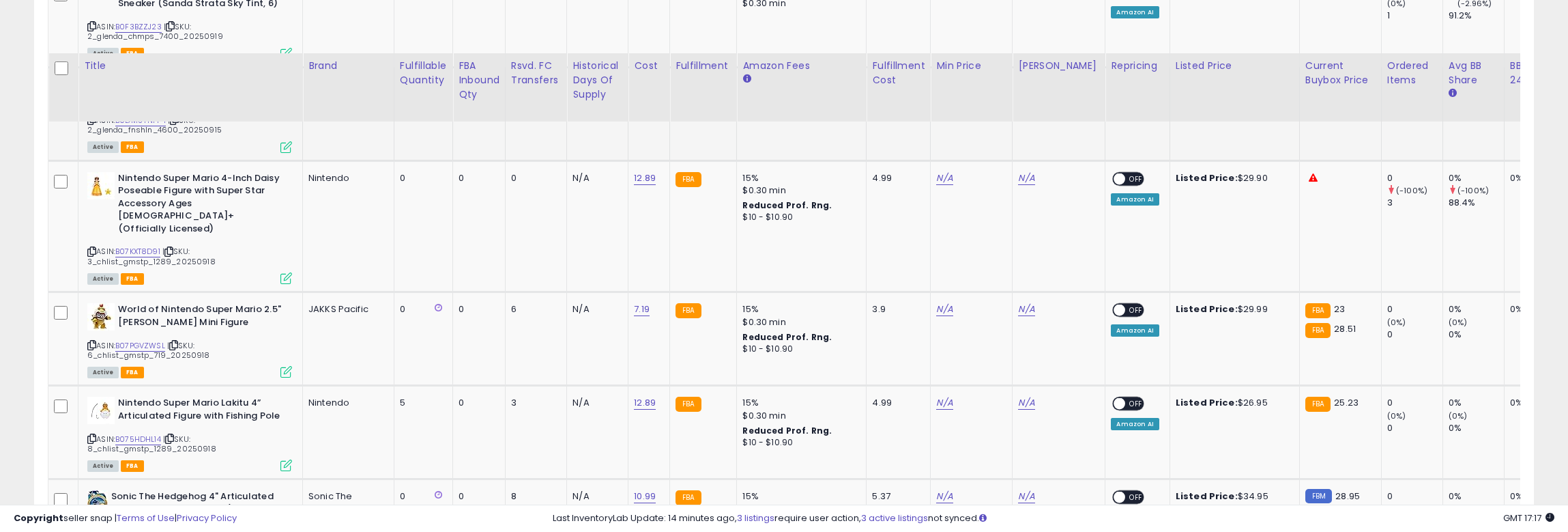
scroll to position [2780, 0]
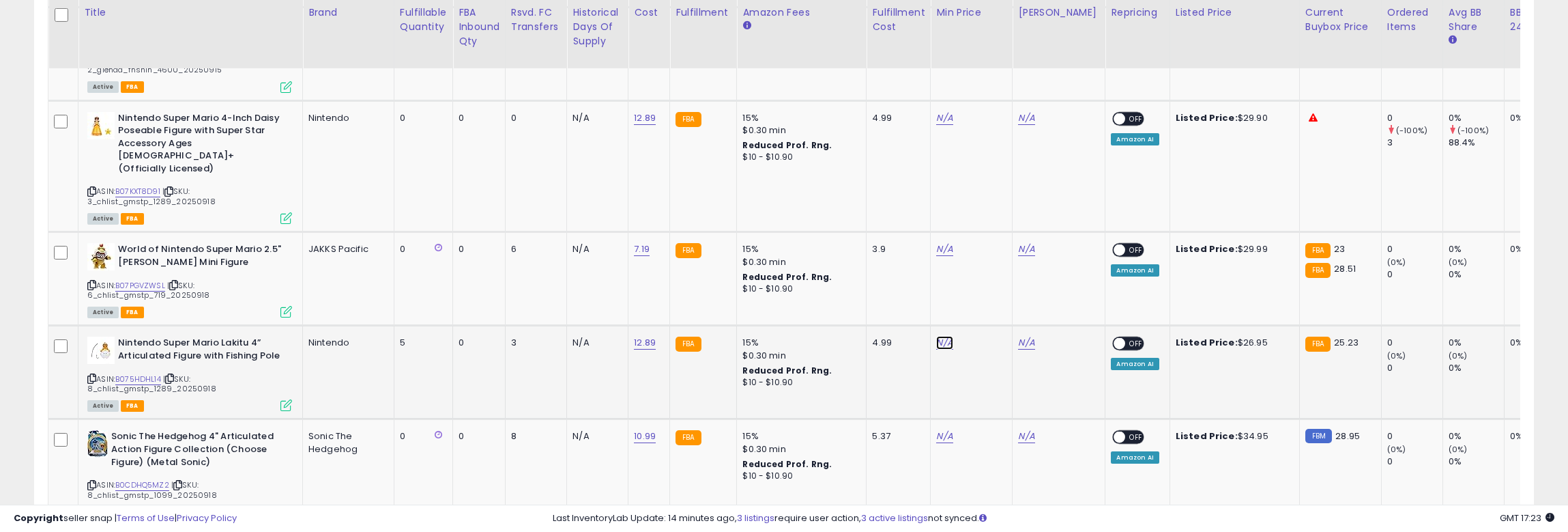
click at [937, 336] on link "N/A" at bounding box center [945, 343] width 16 height 14
type input "*****"
click button "submit" at bounding box center [953, 296] width 23 height 20
click at [1018, 336] on link "N/A" at bounding box center [1026, 343] width 16 height 14
type input "*****"
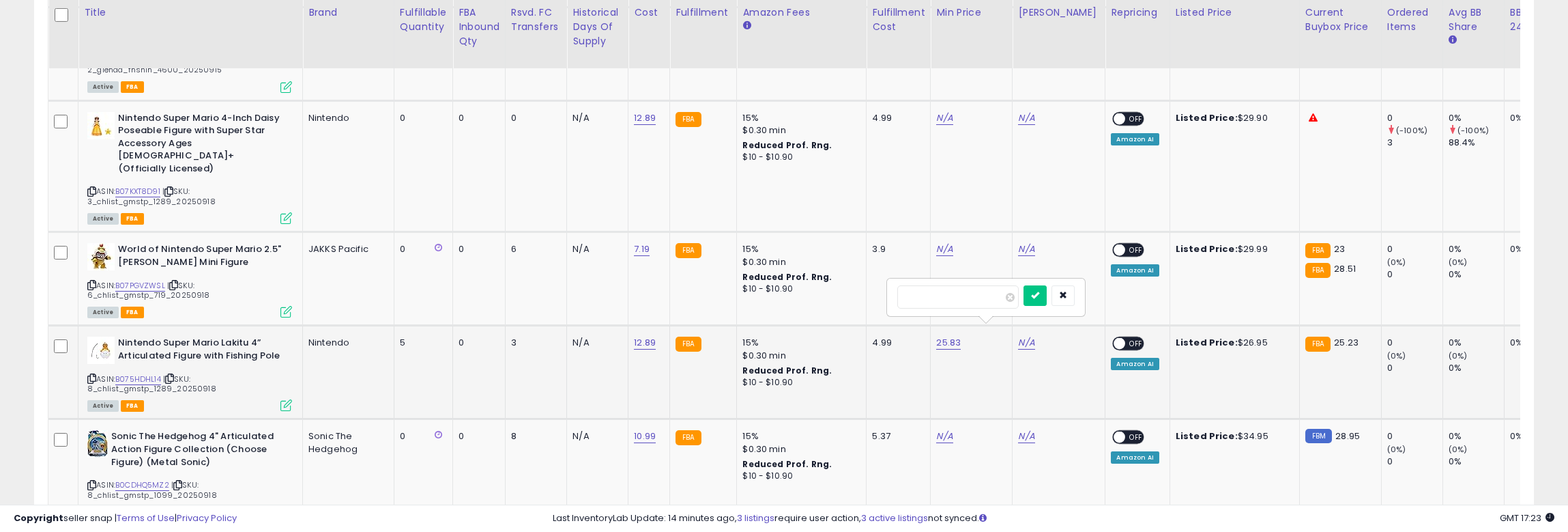
click button "submit" at bounding box center [1036, 296] width 23 height 20
click at [1126, 338] on span "OFF" at bounding box center [1137, 344] width 22 height 12
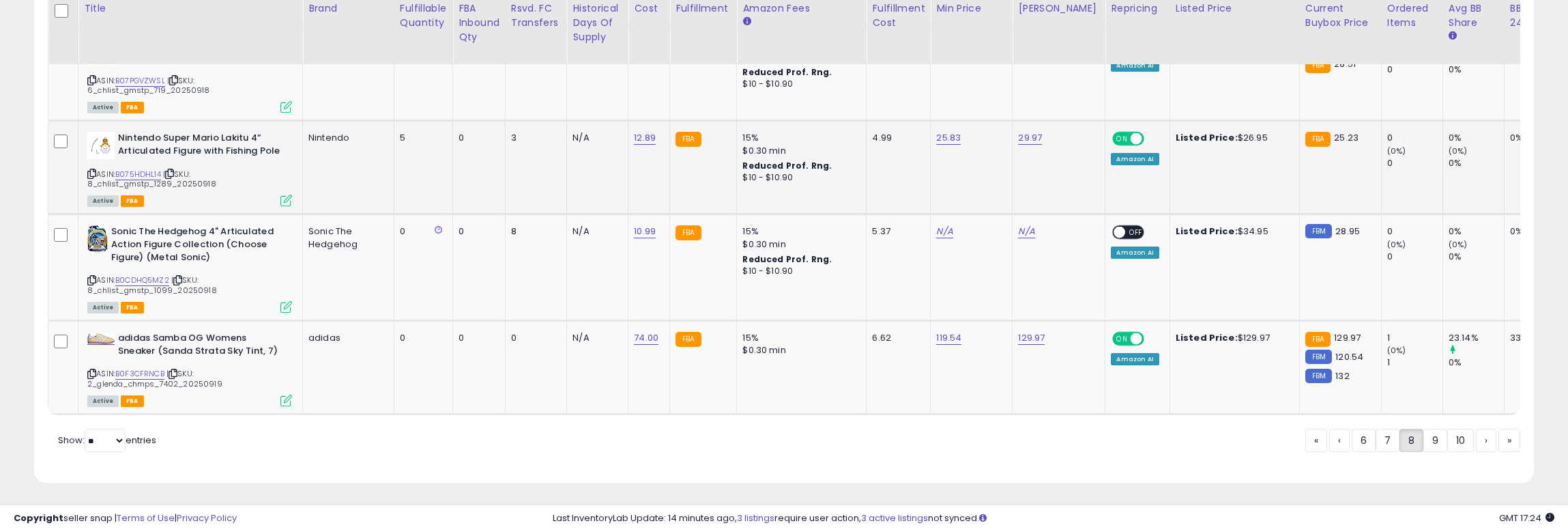
scroll to position [2916, 0]
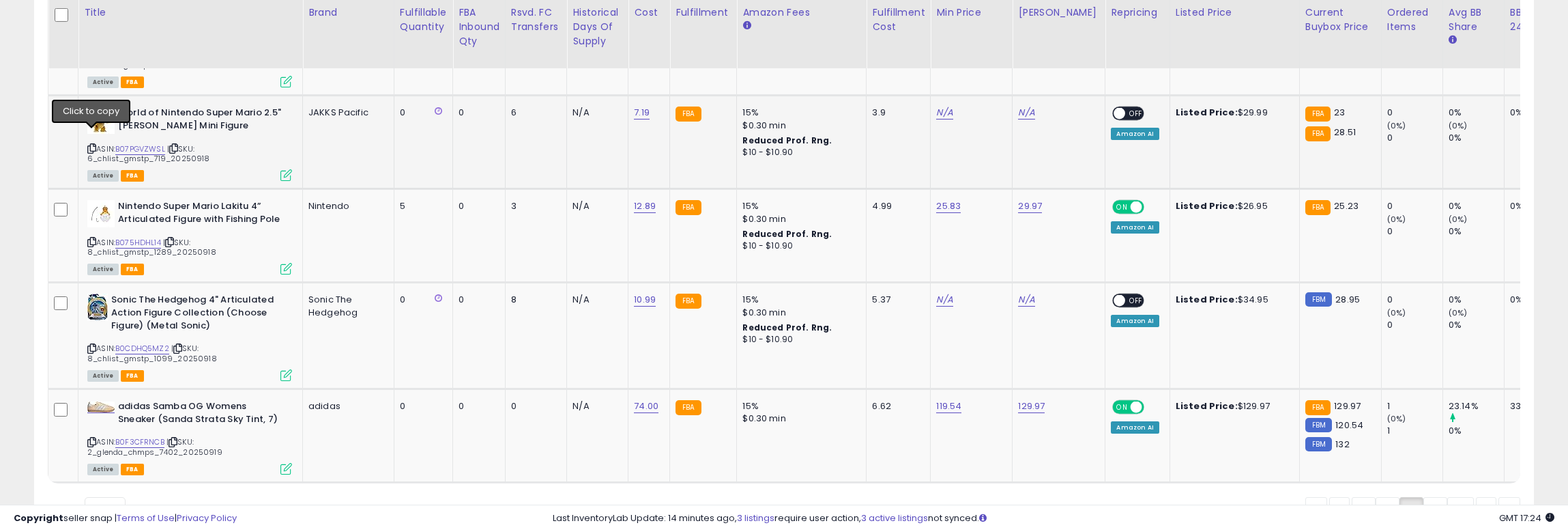
click at [90, 145] on icon at bounding box center [92, 149] width 9 height 7
click at [937, 106] on link "N/A" at bounding box center [945, 112] width 16 height 14
type input "*****"
click button "submit" at bounding box center [953, 66] width 23 height 20
click at [1018, 106] on link "N/A" at bounding box center [1026, 112] width 16 height 14
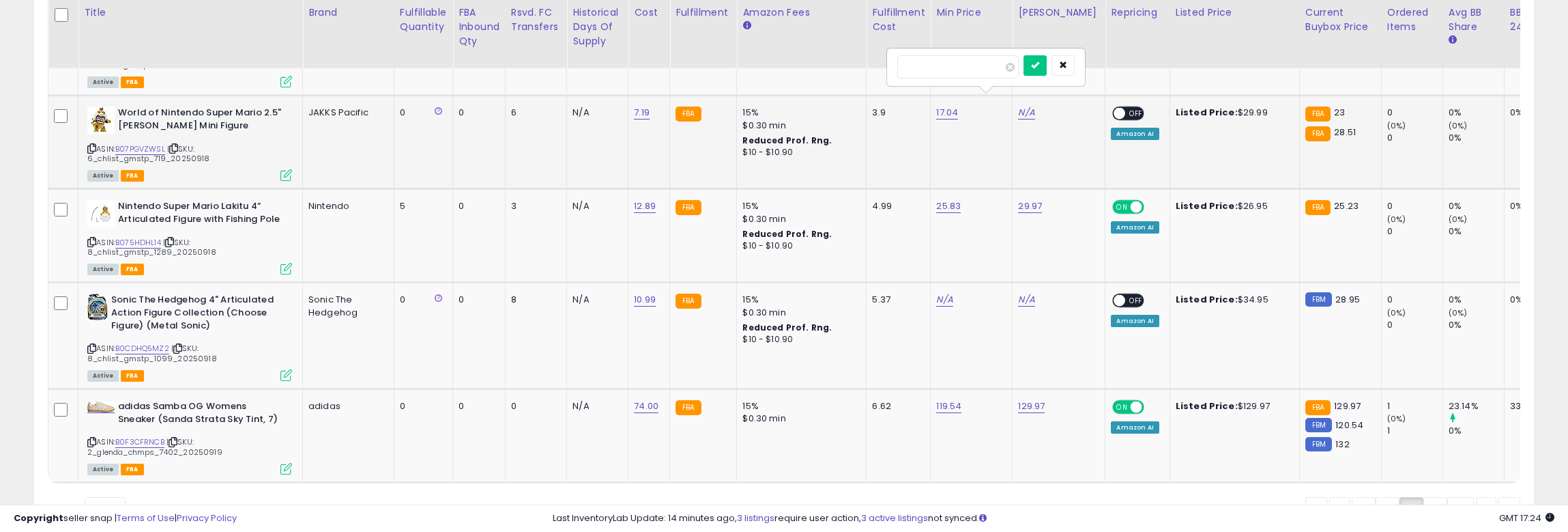
type input "*****"
click button "submit" at bounding box center [1036, 66] width 23 height 20
click at [1111, 106] on div "ON OFF Amazon AI" at bounding box center [1135, 122] width 48 height 33
click at [1126, 108] on span "OFF" at bounding box center [1137, 114] width 22 height 12
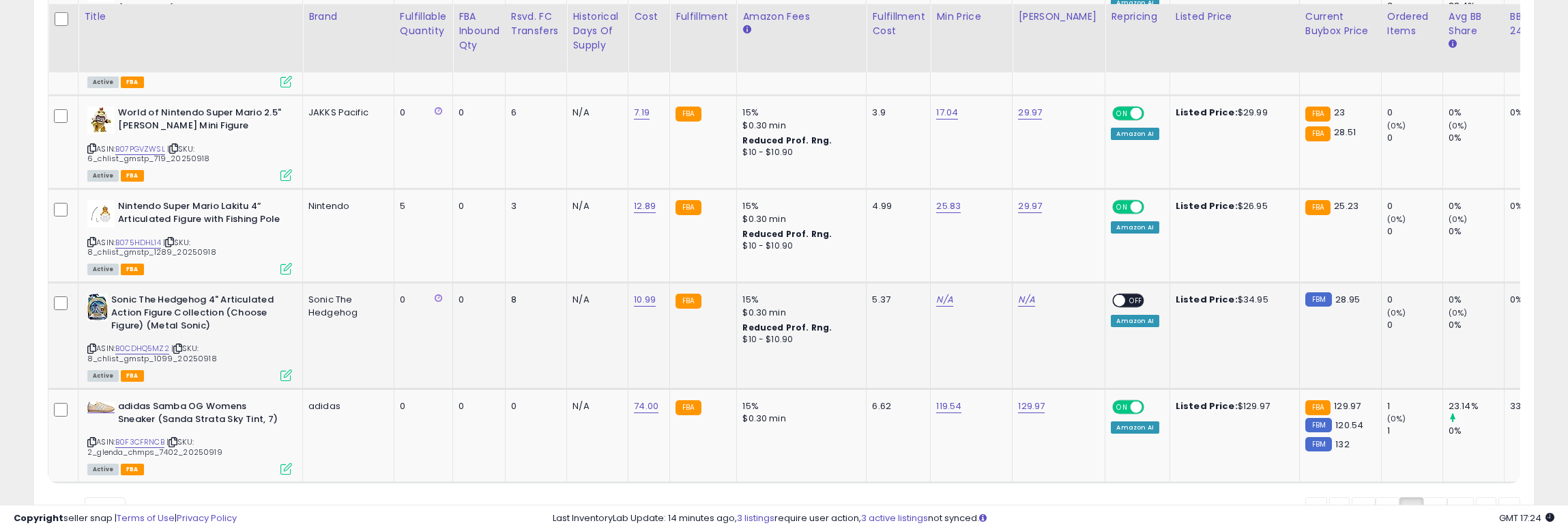
scroll to position [2984, 0]
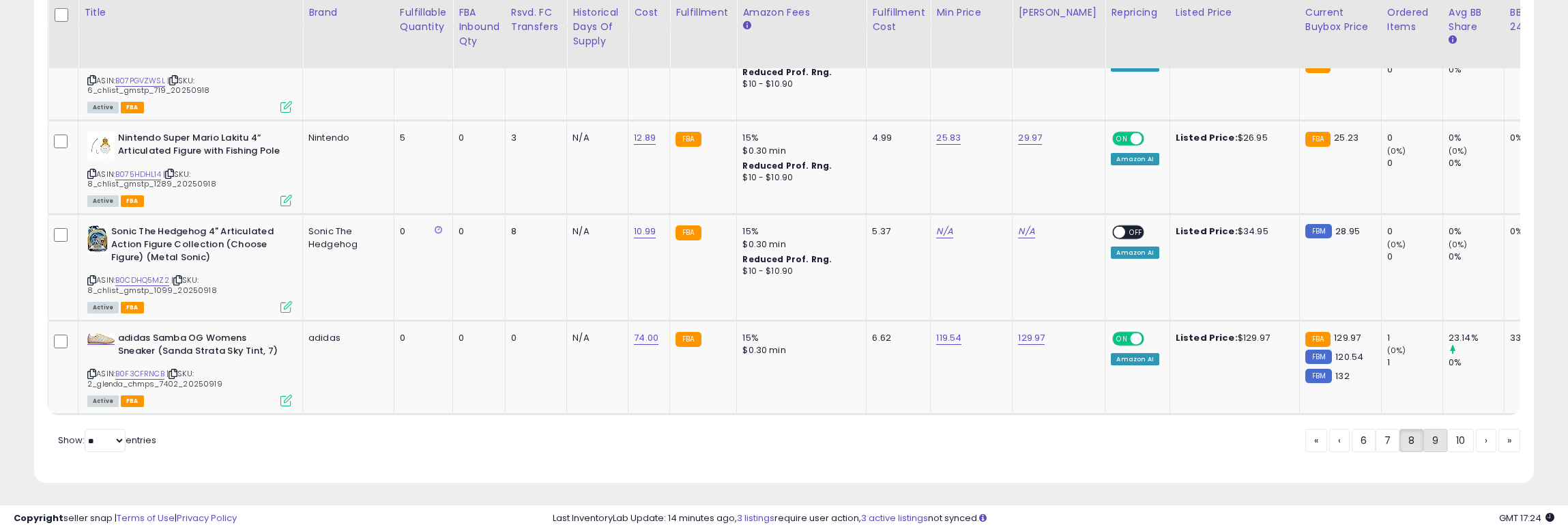
click at [1374, 434] on link "9" at bounding box center [1435, 440] width 24 height 23
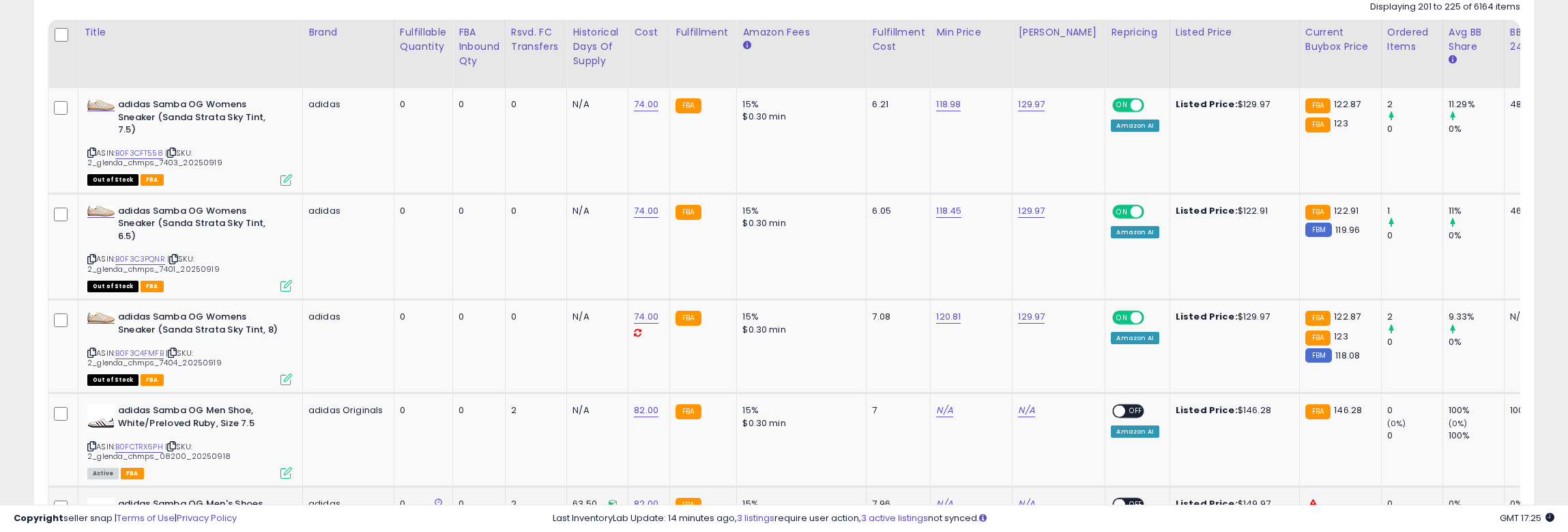
scroll to position [602, 0]
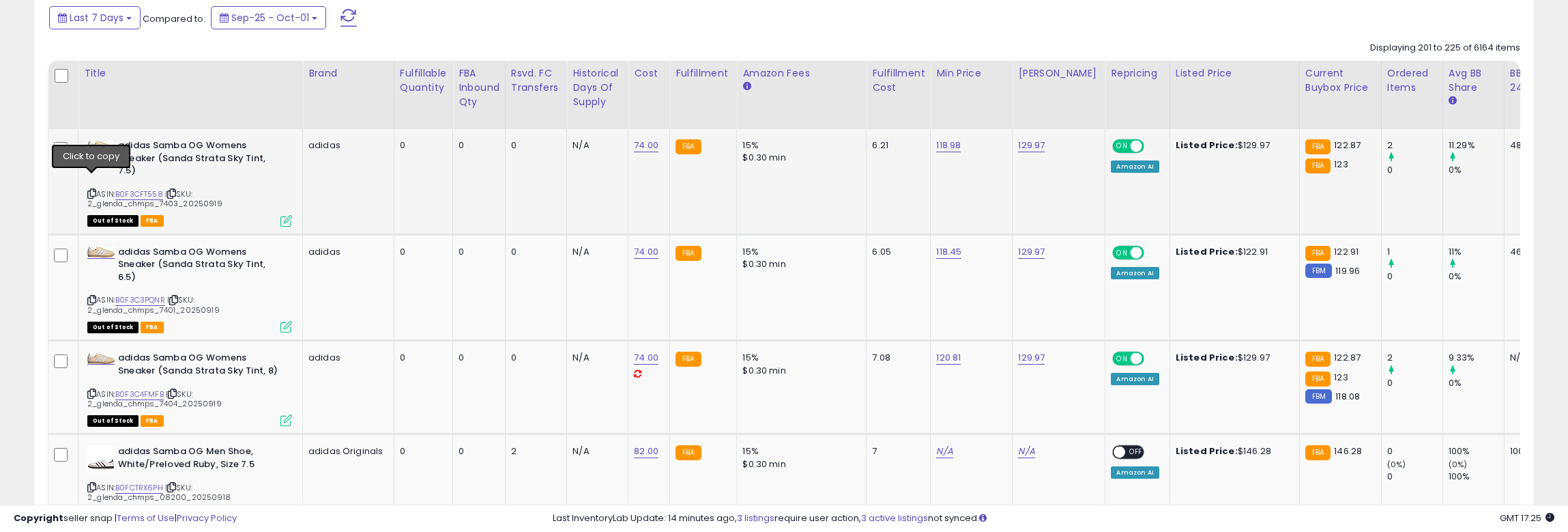
click at [91, 190] on icon at bounding box center [92, 194] width 9 height 7
click at [90, 390] on icon at bounding box center [92, 394] width 9 height 7
click at [347, 516] on div "Copyright seller snap | Terms of Use | Privacy Policy GMT 17:30 Authorization r…" at bounding box center [784, 517] width 1568 height 27
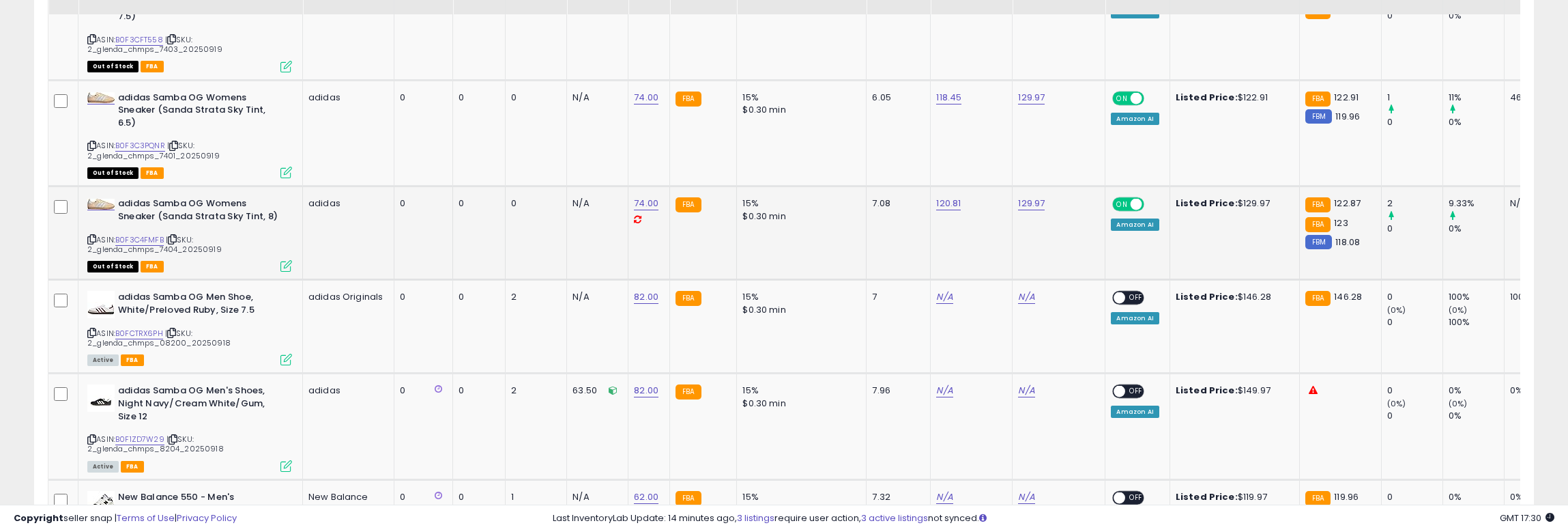
scroll to position [670, 0]
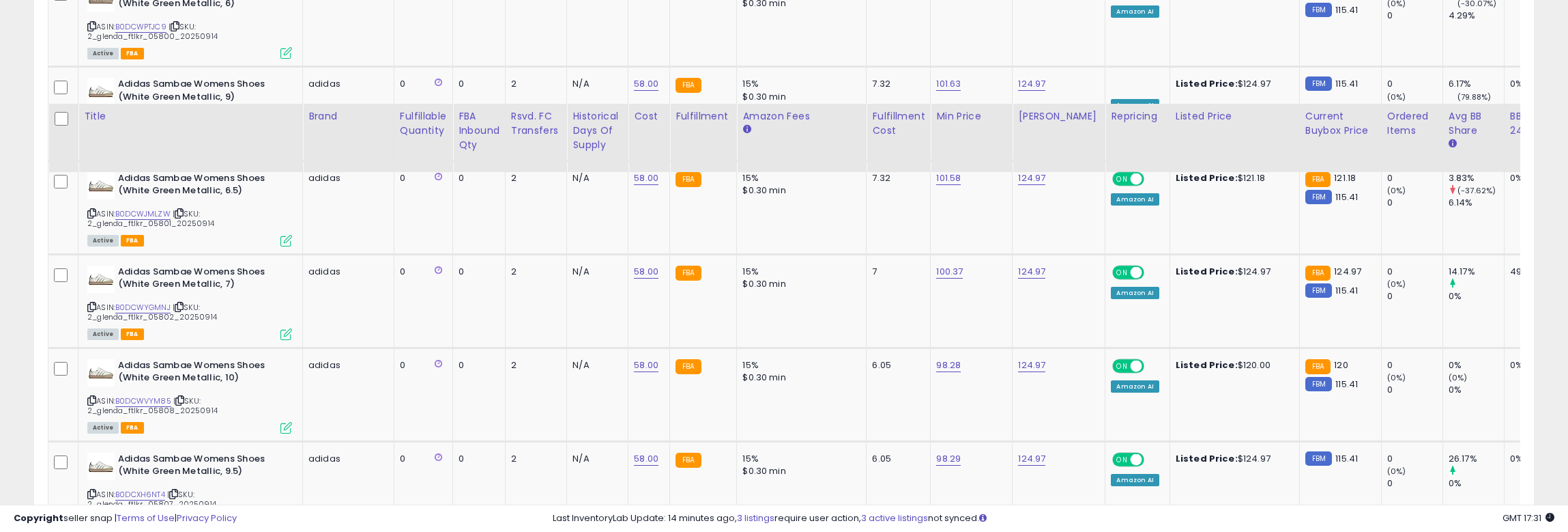
scroll to position [2754, 0]
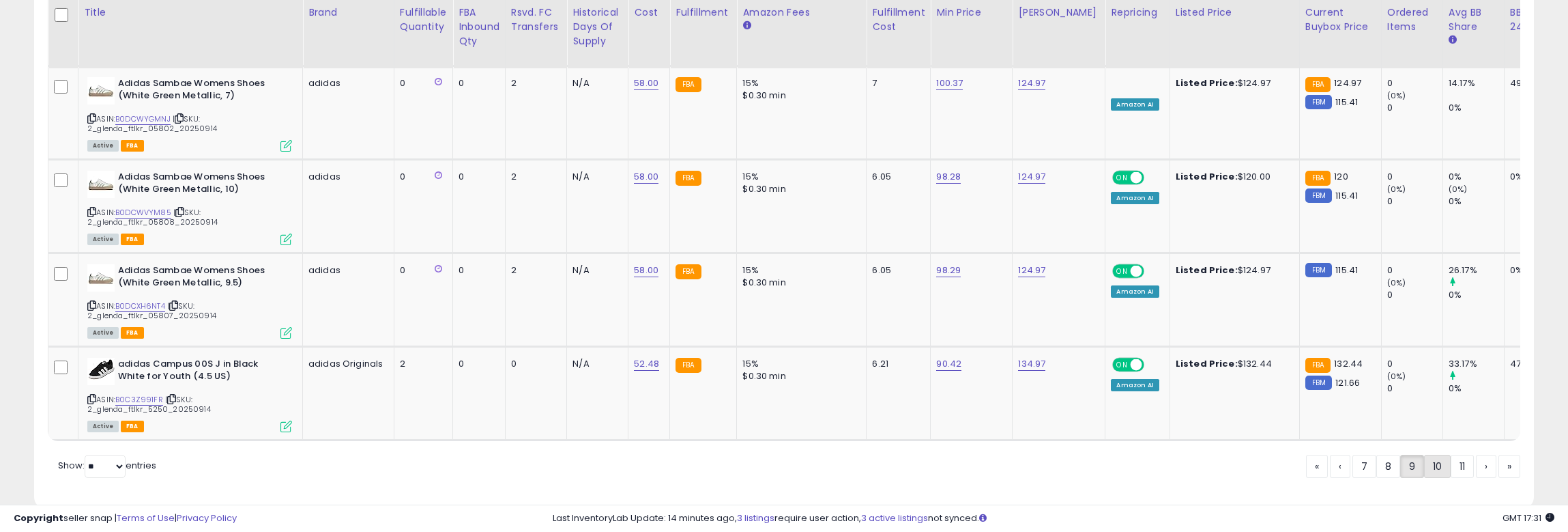
click at [1374, 455] on link "10" at bounding box center [1438, 466] width 27 height 23
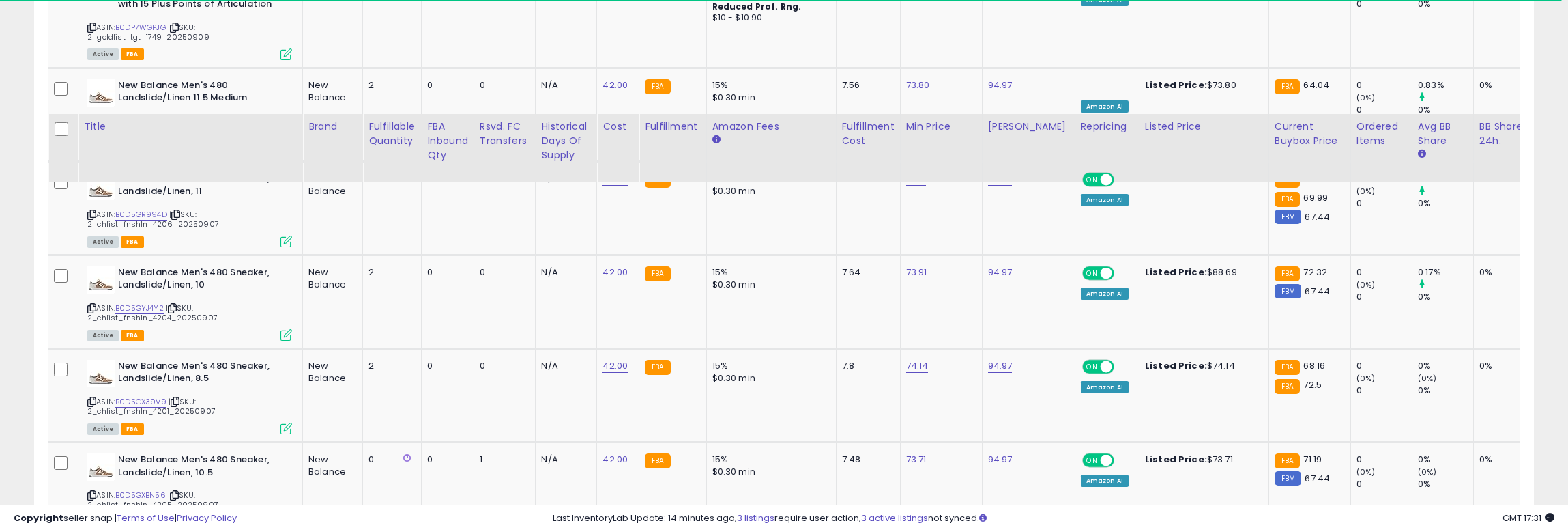
scroll to position [2882, 0]
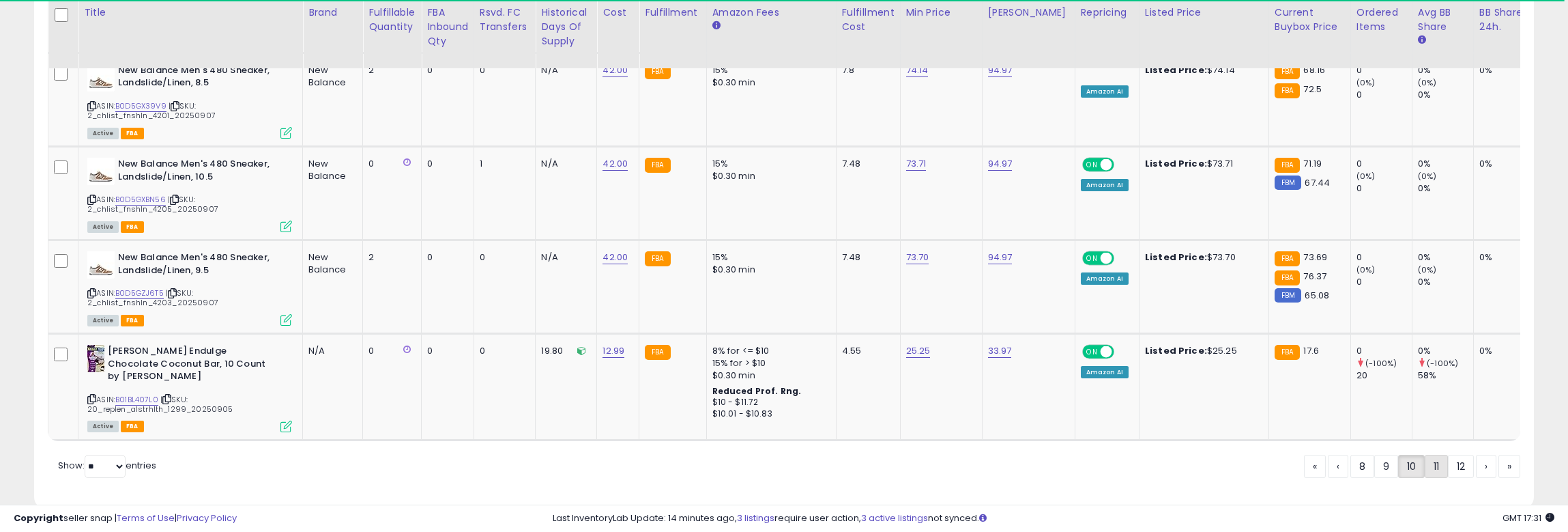
click at [1374, 455] on link "11" at bounding box center [1437, 466] width 23 height 23
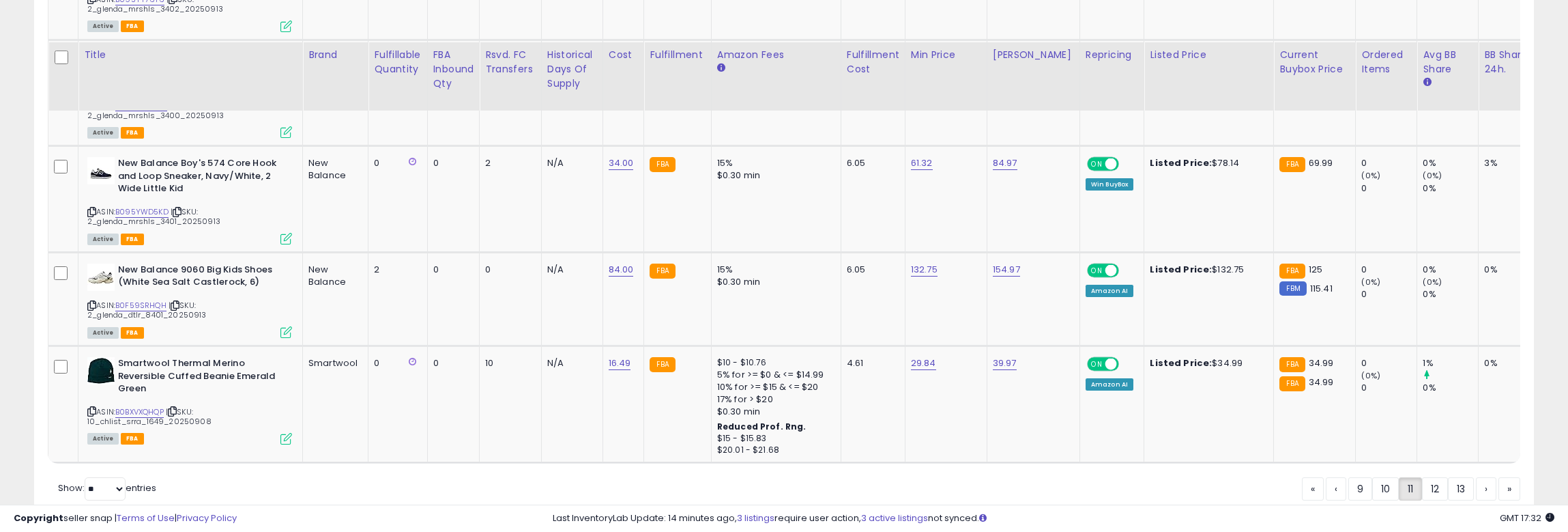
scroll to position [2957, 0]
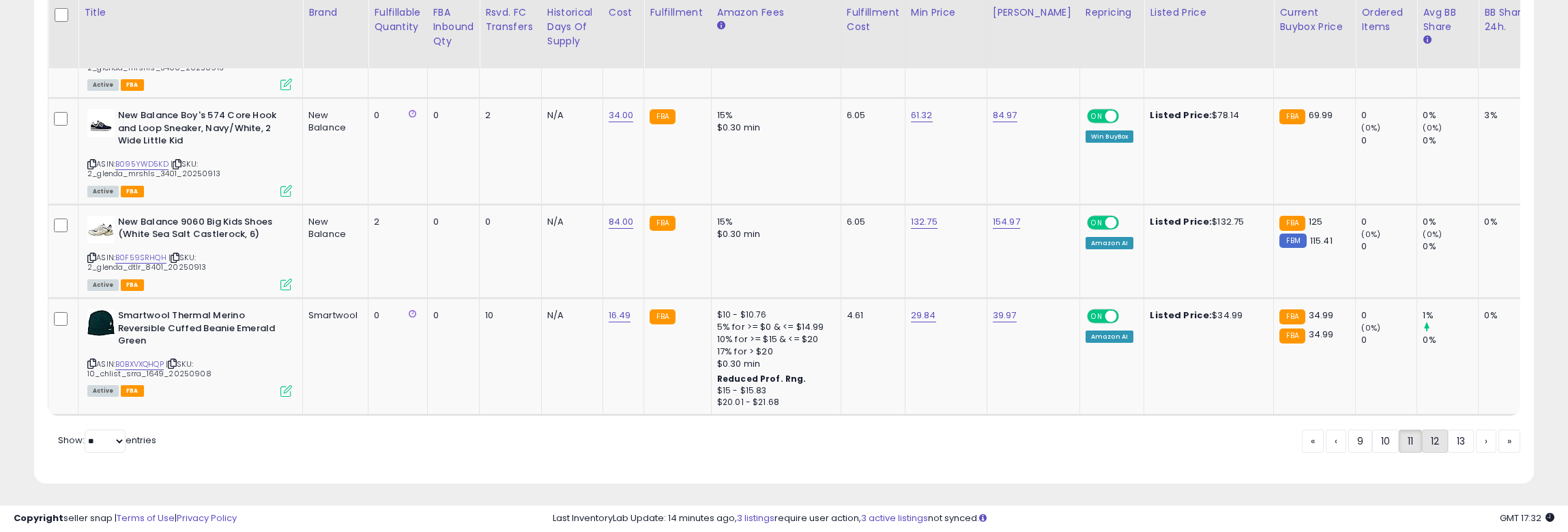
click at [1374, 439] on link "12" at bounding box center [1435, 441] width 26 height 23
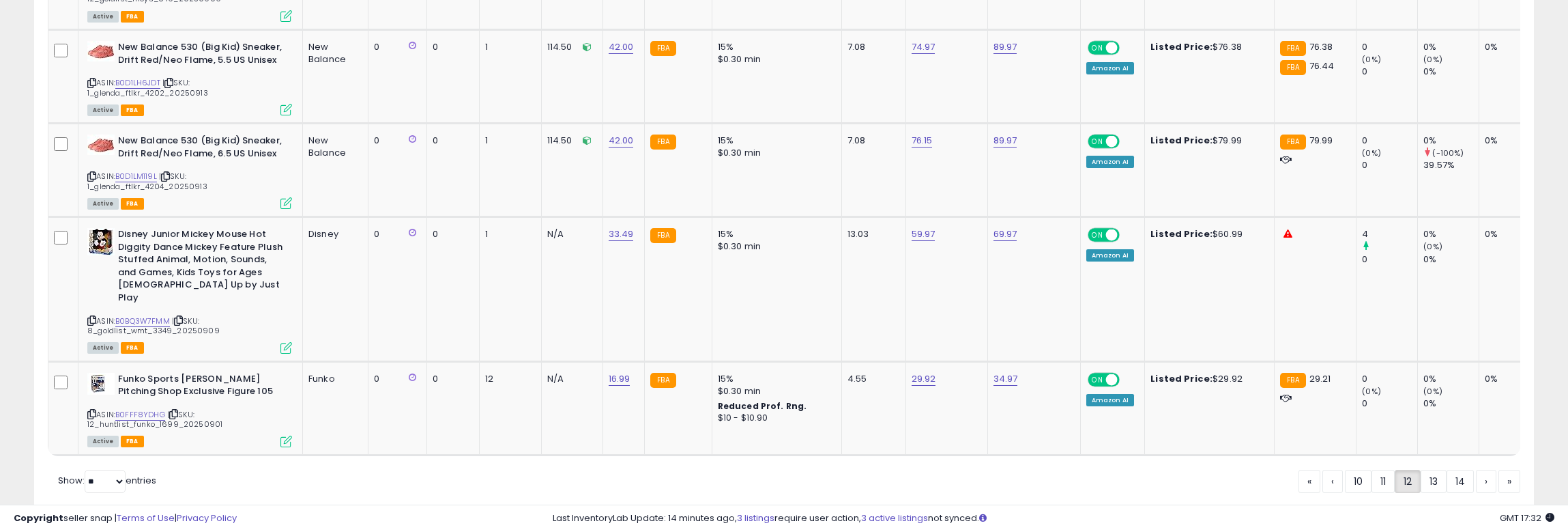
scroll to position [2921, 0]
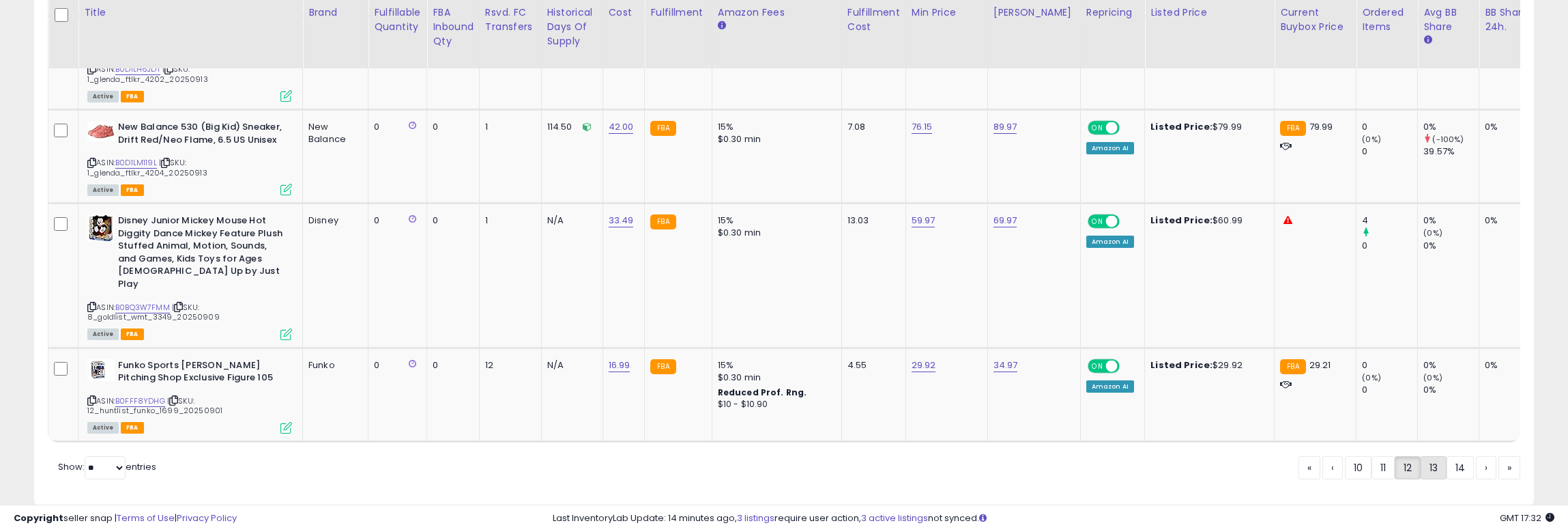
click at [1374, 456] on link "13" at bounding box center [1434, 468] width 26 height 23
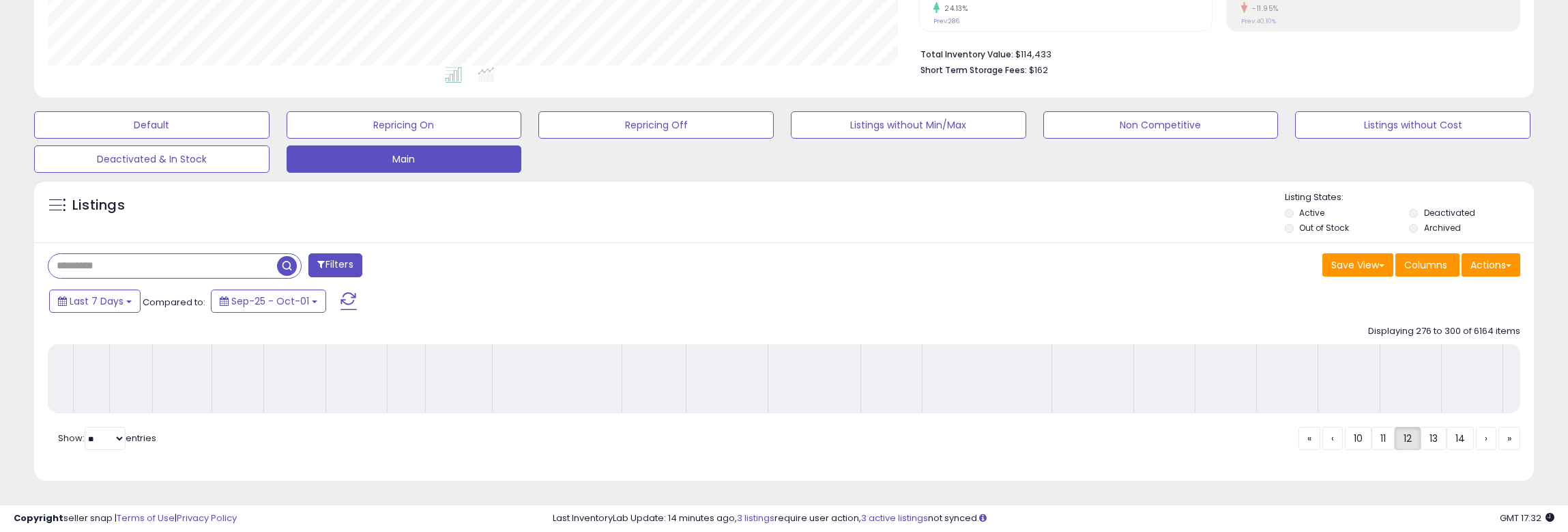
scroll to position [329, 0]
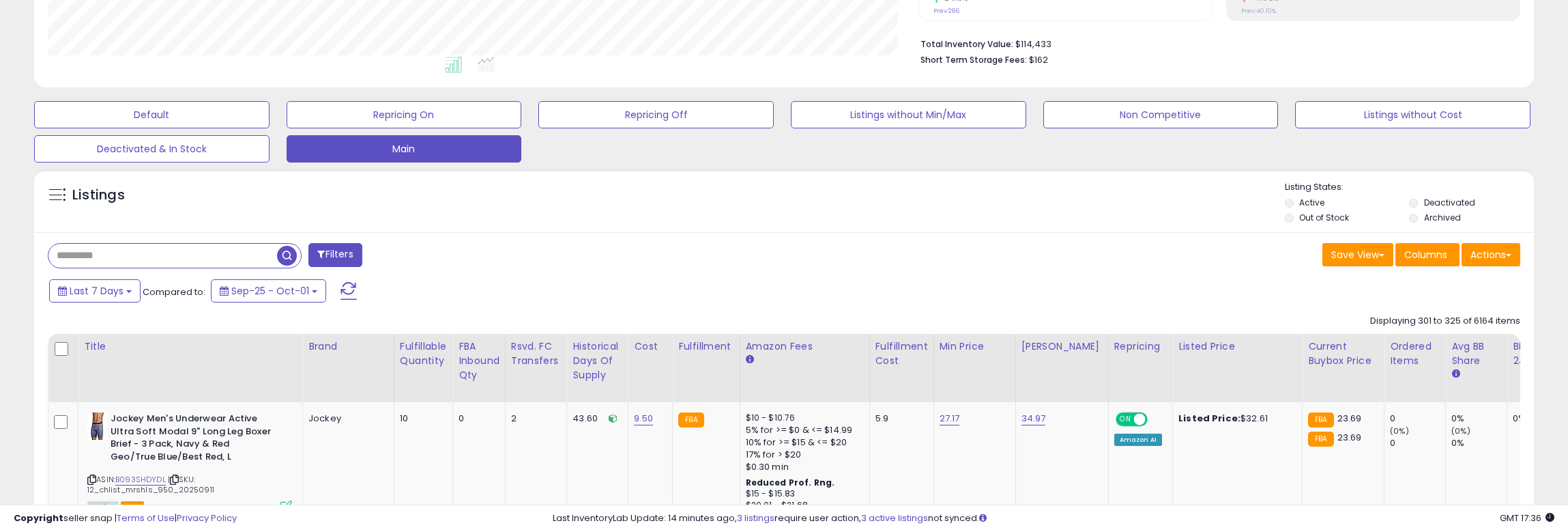
click at [741, 195] on div "Listings" at bounding box center [784, 204] width 1500 height 47
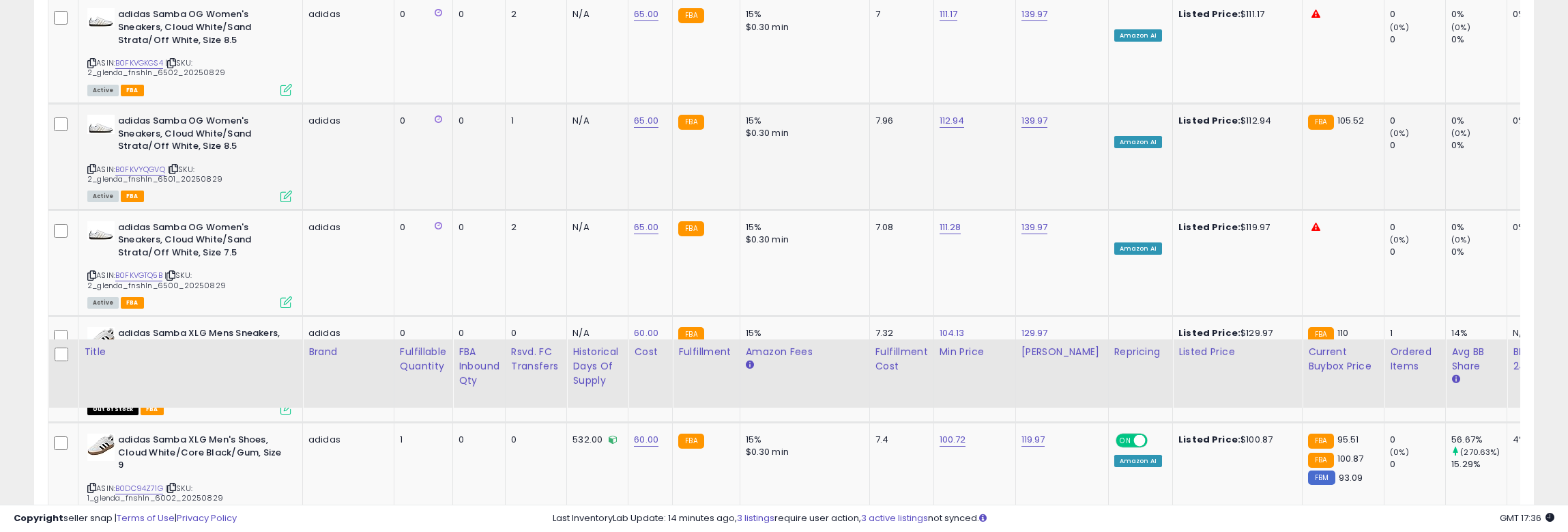
scroll to position [2922, 0]
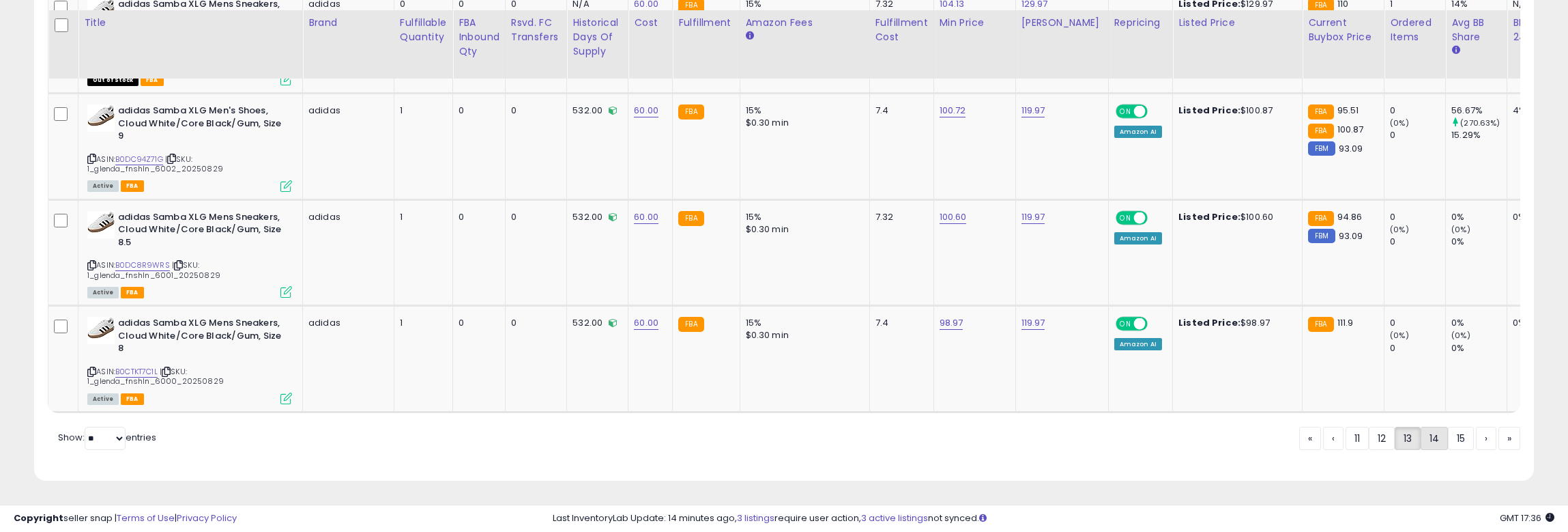
click at [1374, 446] on link "14" at bounding box center [1434, 439] width 27 height 23
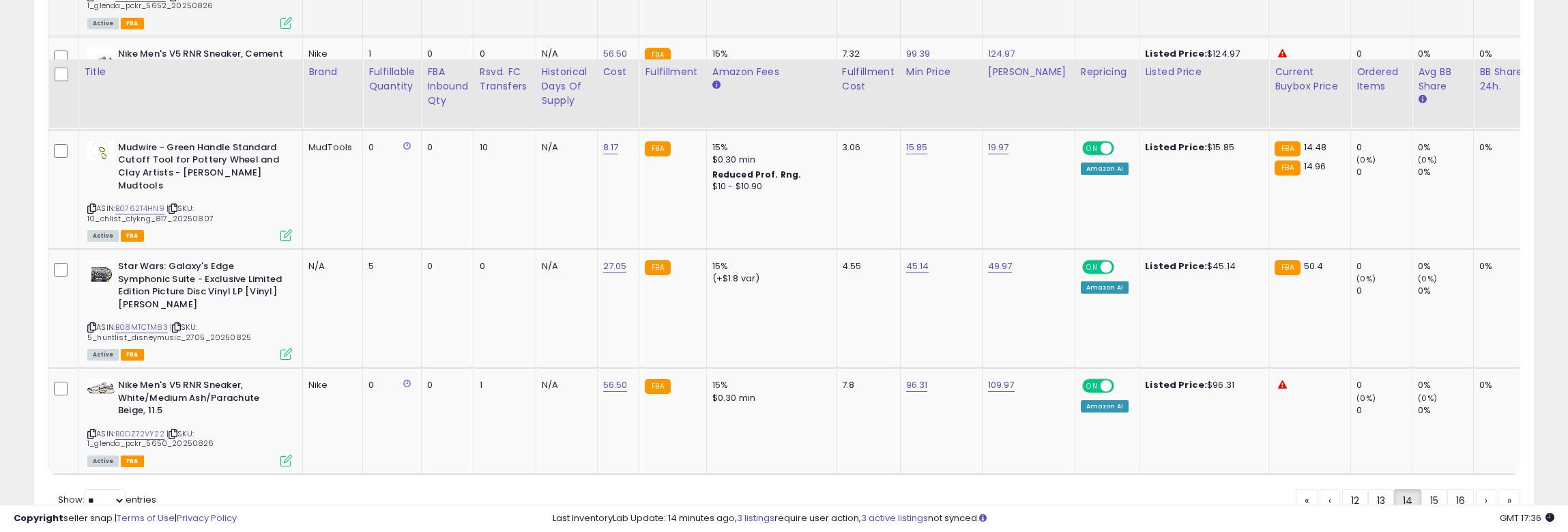
scroll to position [2846, 0]
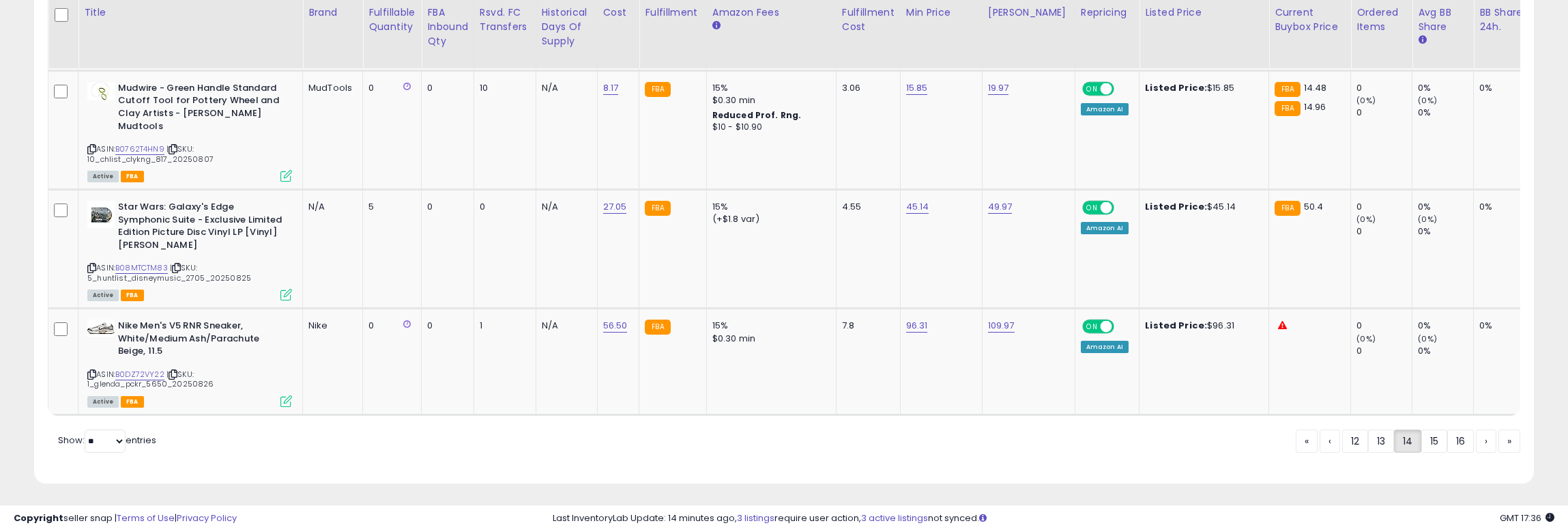
drag, startPoint x: 1426, startPoint y: 437, endPoint x: 1031, endPoint y: 315, distance: 413.4
click at [1374, 437] on link "15" at bounding box center [1435, 441] width 26 height 23
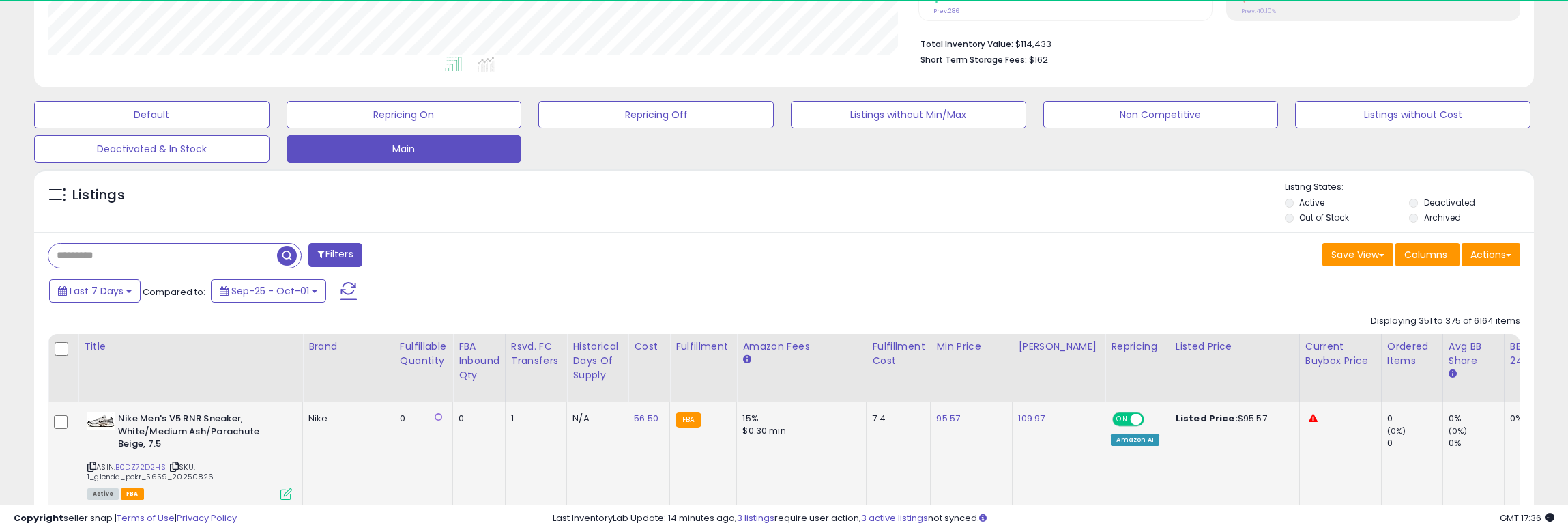
scroll to position [602, 0]
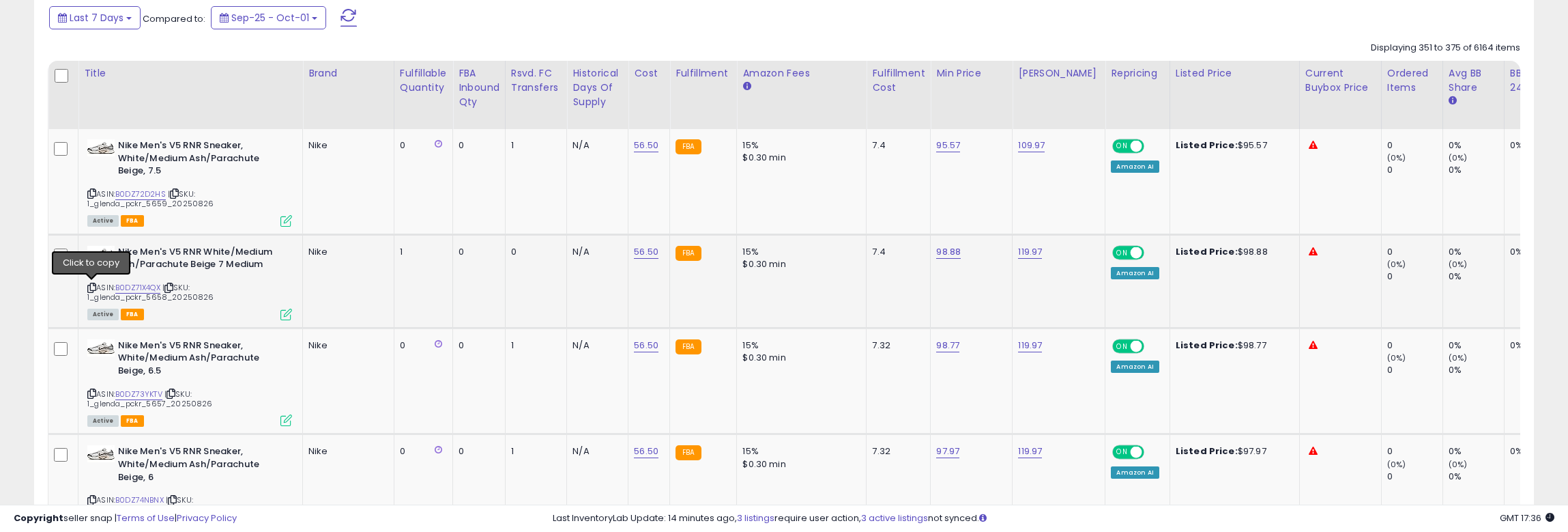
click at [90, 287] on icon at bounding box center [92, 288] width 9 height 7
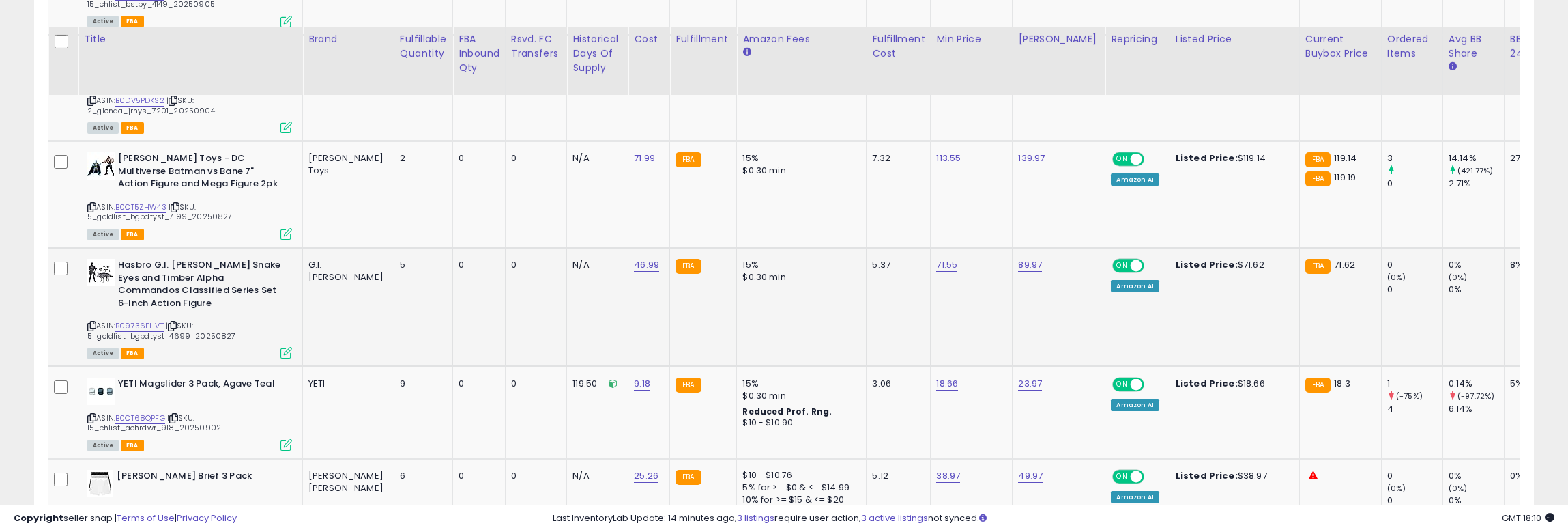
scroll to position [1627, 0]
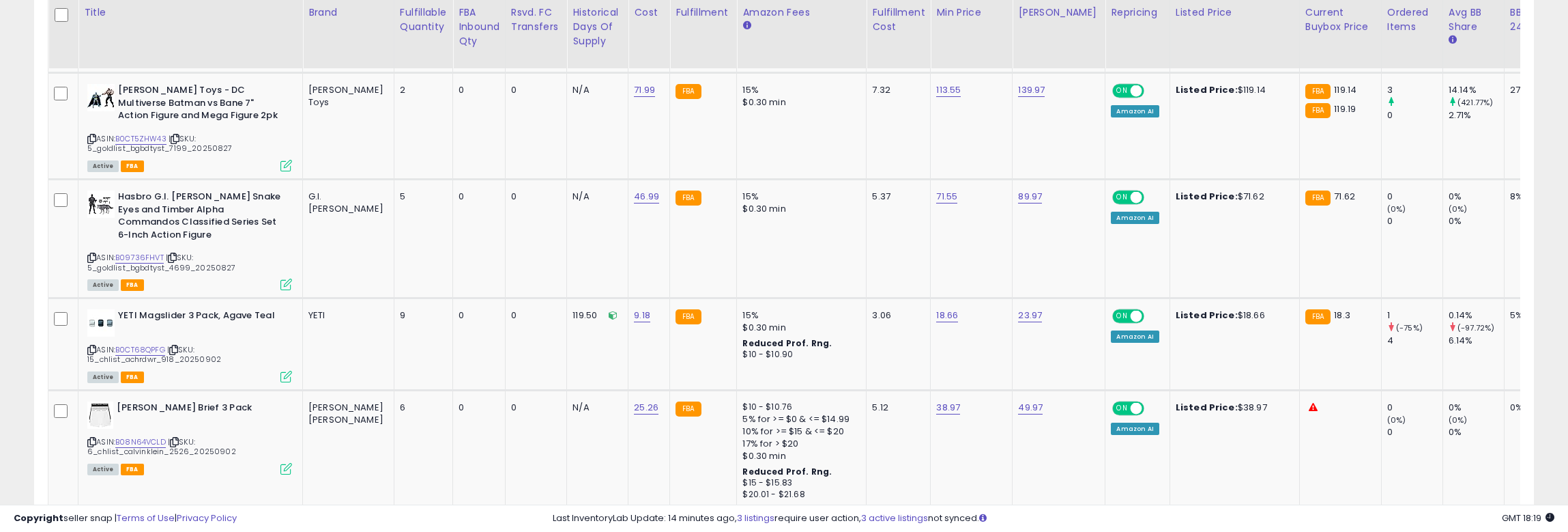
click at [284, 518] on div "Copyright seller snap | Terms of Use | Privacy Policy GMT 18:19 Authorization r…" at bounding box center [784, 517] width 1568 height 27
